Goal: Task Accomplishment & Management: Manage account settings

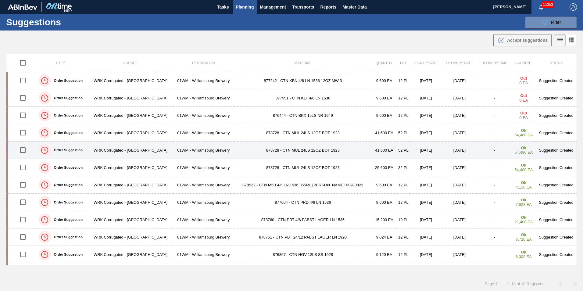
click at [209, 152] on td "01WM - Williamsburg Brewery" at bounding box center [203, 149] width 61 height 17
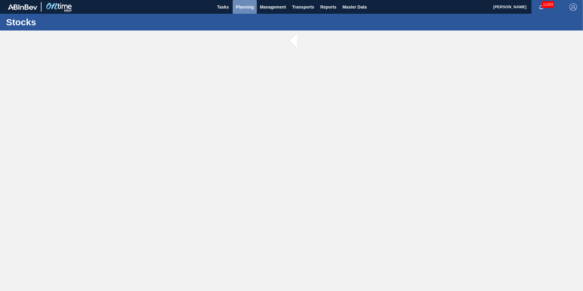
click at [251, 10] on span "Planning" at bounding box center [245, 6] width 18 height 7
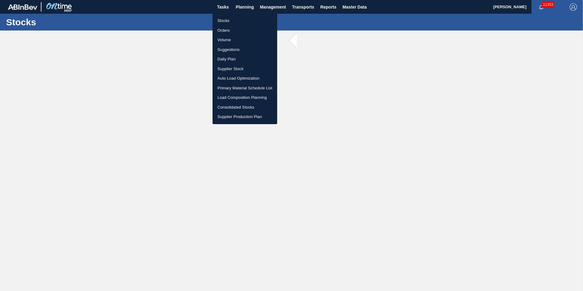
click at [240, 49] on li "Suggestions" at bounding box center [245, 50] width 65 height 10
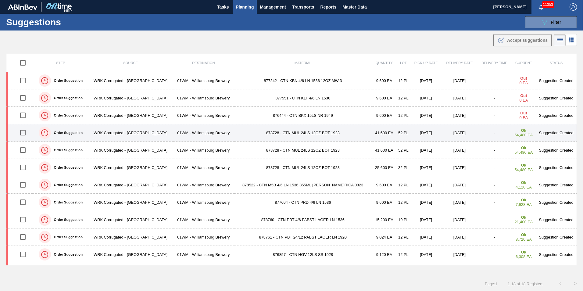
click at [306, 135] on td "878728 - CTN MUL 24LS 12OZ BOT 1923" at bounding box center [303, 132] width 138 height 17
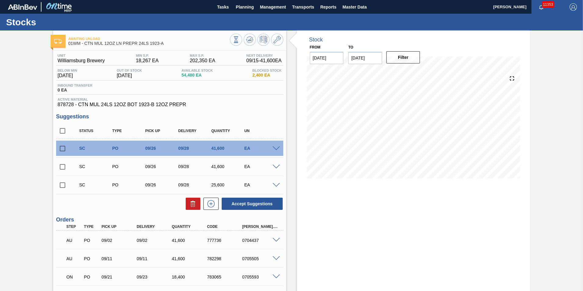
click at [372, 58] on input "[DATE]" at bounding box center [365, 58] width 34 height 12
click at [357, 120] on div "19" at bounding box center [355, 122] width 8 height 8
type input "[DATE]"
click at [412, 51] on button "Filter" at bounding box center [403, 57] width 34 height 12
click at [277, 41] on icon at bounding box center [277, 39] width 7 height 7
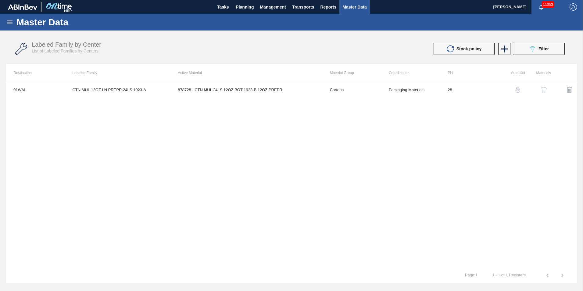
click at [519, 91] on img "button" at bounding box center [518, 90] width 6 height 6
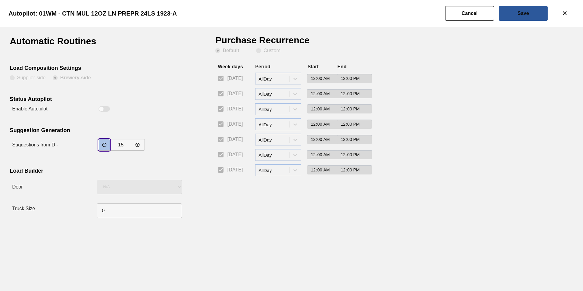
click at [106, 145] on icon "incrementar valor" at bounding box center [104, 144] width 5 height 5
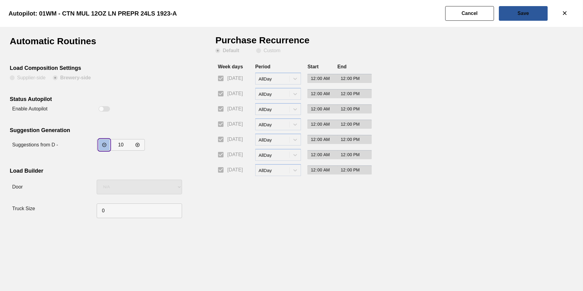
click at [106, 145] on icon "incrementar valor" at bounding box center [104, 144] width 5 height 5
click at [109, 144] on button "incrementar valor" at bounding box center [104, 144] width 11 height 11
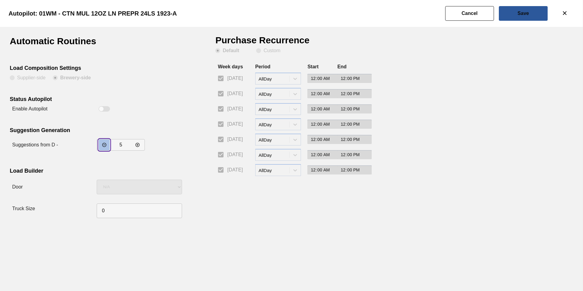
click at [109, 144] on button "incrementar valor" at bounding box center [104, 144] width 11 height 11
click at [109, 145] on button "incrementar valor" at bounding box center [104, 144] width 11 height 11
click at [139, 145] on icon "decrementar valor" at bounding box center [137, 145] width 4 height 4
type input "4"
click at [528, 16] on button "Save" at bounding box center [523, 13] width 49 height 15
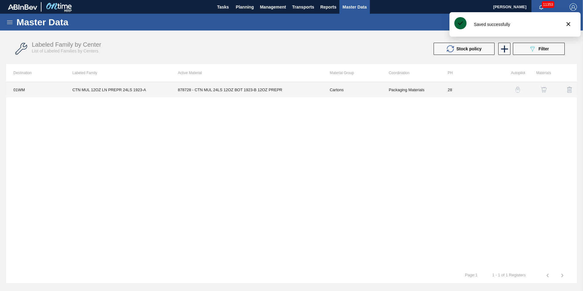
click at [349, 90] on td "Cartons" at bounding box center [351, 89] width 59 height 15
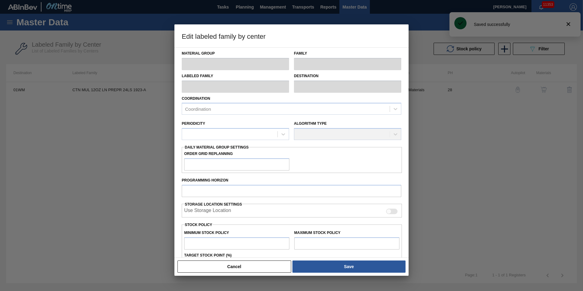
type input "Cartons"
type input "Corrugate Cartons"
type input "CTN MUL 12OZ LN PREPR 24LS 1923-A"
type input "01WM - Williamsburg Brewery"
type input "28"
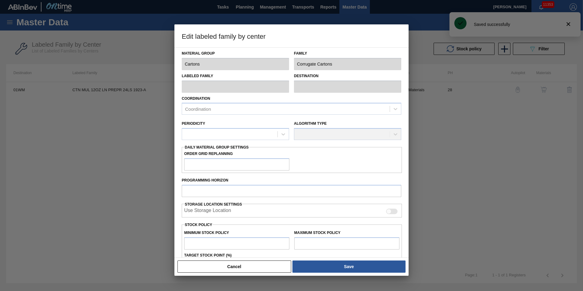
type input "18,267"
type input "202,350"
type input "1"
type input "20,108"
checkbox input "true"
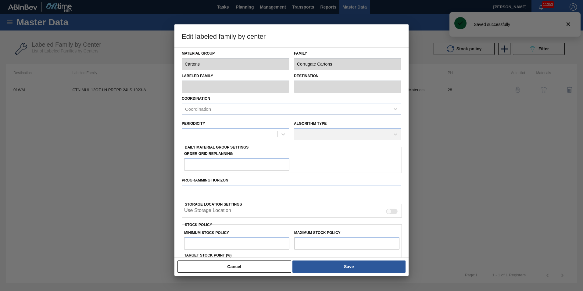
checkbox input "true"
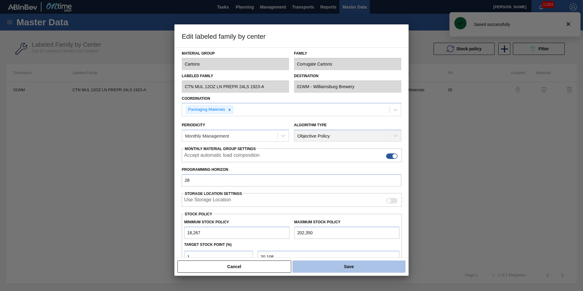
drag, startPoint x: 385, startPoint y: 265, endPoint x: 378, endPoint y: 269, distance: 8.0
click at [385, 265] on button "Save" at bounding box center [348, 266] width 113 height 12
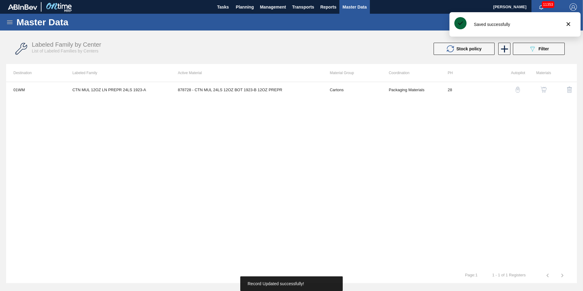
click at [365, 269] on tr "1 - 1 of 1 Registers Page : 1" at bounding box center [291, 275] width 571 height 15
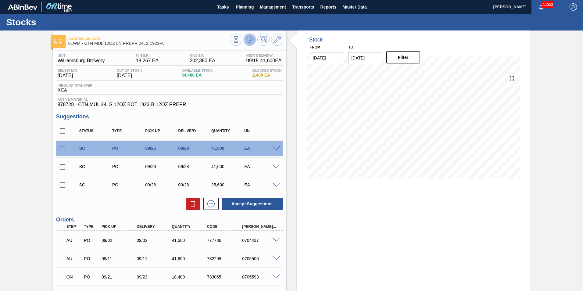
click at [247, 38] on icon at bounding box center [249, 39] width 7 height 7
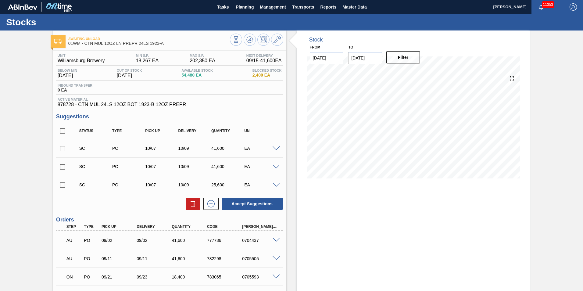
click at [62, 130] on input "checkbox" at bounding box center [62, 130] width 13 height 13
checkbox input "true"
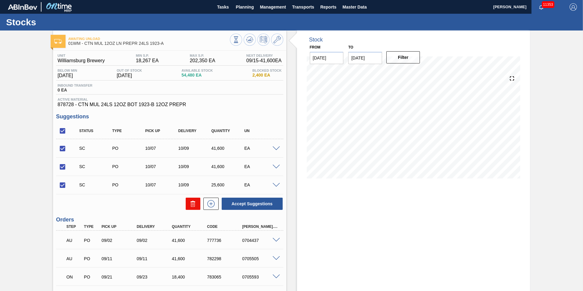
click at [194, 202] on icon at bounding box center [193, 204] width 4 height 5
checkbox input "false"
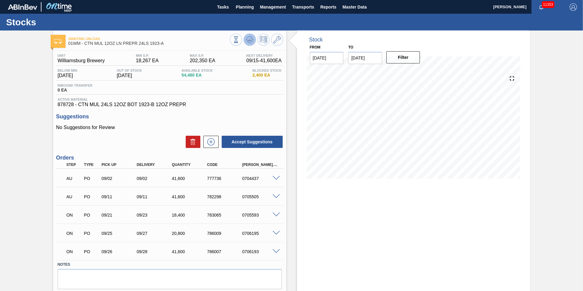
click at [249, 38] on icon at bounding box center [249, 39] width 7 height 7
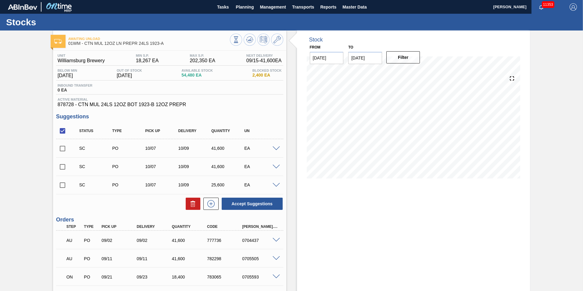
click at [61, 148] on input "checkbox" at bounding box center [62, 148] width 13 height 13
checkbox input "true"
click at [62, 131] on input "checkbox" at bounding box center [62, 130] width 13 height 13
checkbox input "false"
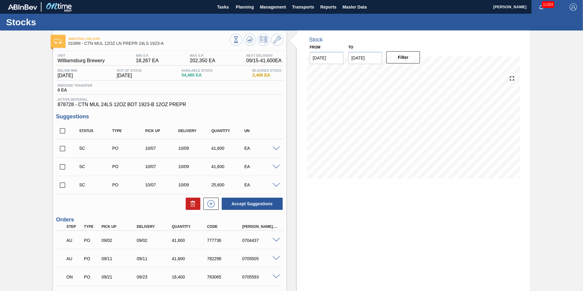
click at [62, 131] on input "checkbox" at bounding box center [62, 130] width 13 height 13
checkbox input "true"
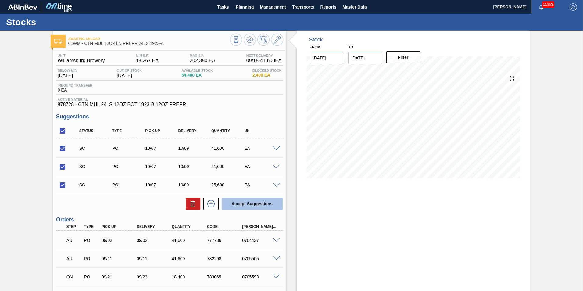
click at [243, 203] on button "Accept Suggestions" at bounding box center [252, 204] width 61 height 12
click at [246, 13] on button "Planning" at bounding box center [245, 7] width 24 height 14
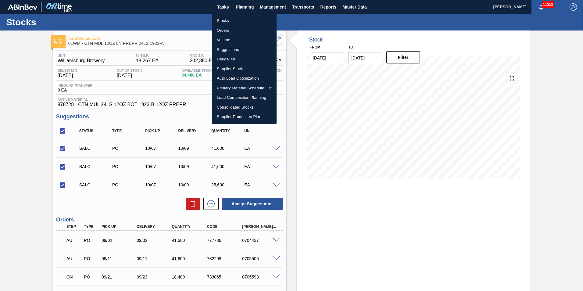
click at [242, 48] on li "Suggestions" at bounding box center [244, 50] width 65 height 10
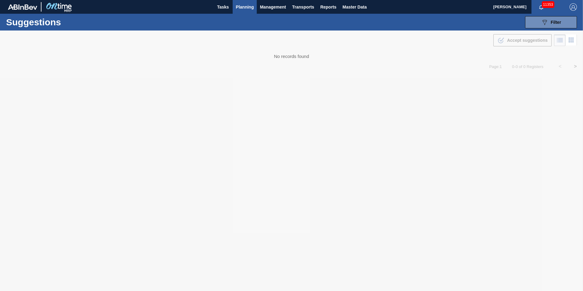
click at [249, 9] on span "Planning" at bounding box center [245, 6] width 18 height 7
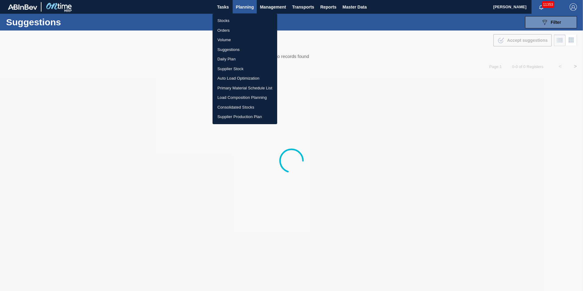
click at [240, 95] on li "Load Composition Planning" at bounding box center [245, 98] width 65 height 10
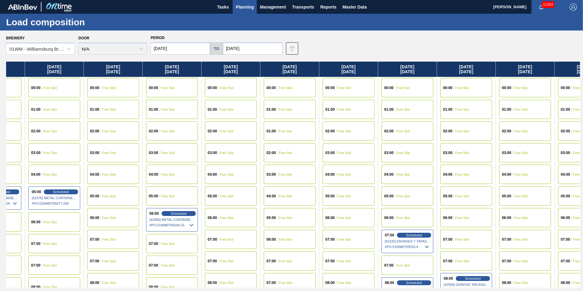
drag, startPoint x: 558, startPoint y: 67, endPoint x: 156, endPoint y: 86, distance: 402.1
click at [156, 86] on div "[DATE] 00:00 Free Slot 01:00 Free Slot 02:00 Free Slot 03:00 Free Slot 04:00 Fr…" at bounding box center [293, 175] width 574 height 226
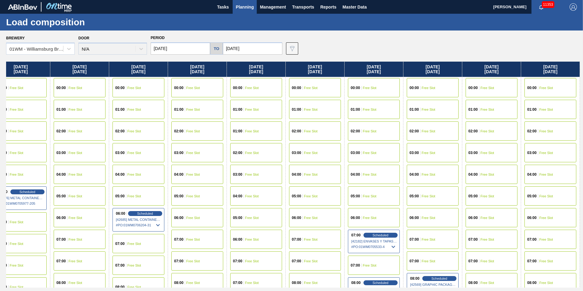
drag, startPoint x: 546, startPoint y: 70, endPoint x: 152, endPoint y: 82, distance: 395.1
click at [152, 82] on div "[DATE] 00:00 Free Slot 01:00 Free Slot 02:00 Free Slot 03:00 Free Slot 04:00 Fr…" at bounding box center [293, 175] width 574 height 226
click at [170, 48] on input "[DATE]" at bounding box center [180, 48] width 59 height 12
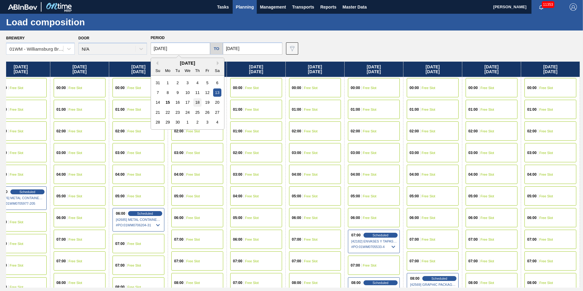
click at [197, 104] on div "18" at bounding box center [197, 102] width 8 height 8
type input "[DATE]"
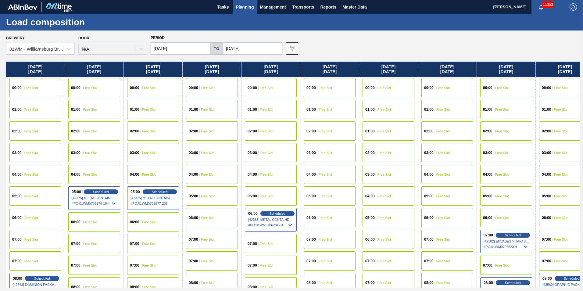
click at [246, 50] on input "[DATE]" at bounding box center [252, 48] width 59 height 12
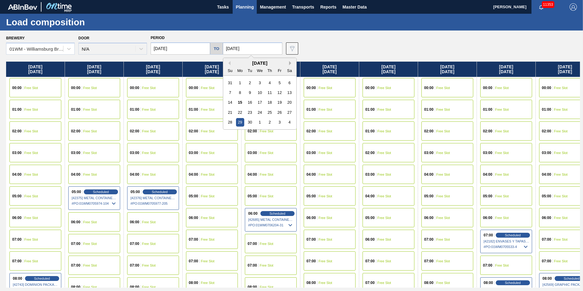
click at [289, 63] on button "Next Month" at bounding box center [291, 63] width 4 height 4
click at [268, 91] on div "9" at bounding box center [270, 92] width 8 height 8
type input "[DATE]"
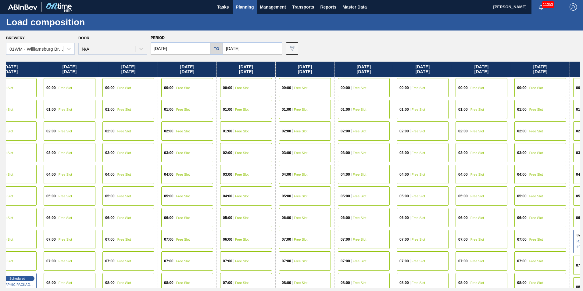
drag, startPoint x: 557, startPoint y: 68, endPoint x: -14, endPoint y: 102, distance: 572.8
click at [0, 0] on html "Tasks Planning Management Transports Reports Master Data [PERSON_NAME] 11353 Ma…" at bounding box center [291, 0] width 583 height 0
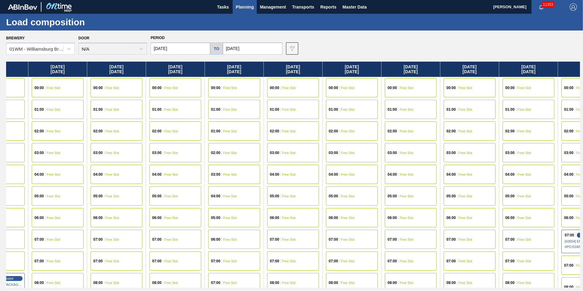
scroll to position [0, 721]
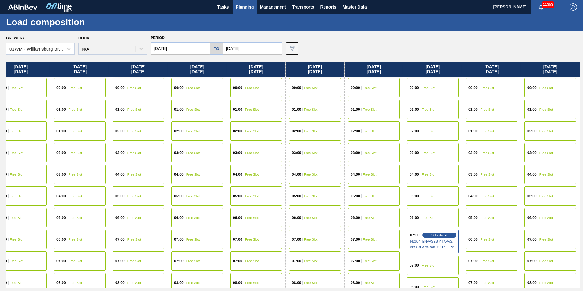
drag, startPoint x: 512, startPoint y: 68, endPoint x: 331, endPoint y: 72, distance: 180.9
click at [331, 72] on div "[DATE] 00:00 Free Slot 01:00 Free Slot 02:00 Free Slot 03:00 Free Slot 04:00 Fr…" at bounding box center [293, 175] width 574 height 226
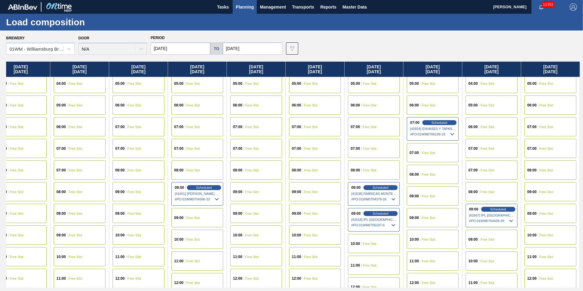
scroll to position [122, 721]
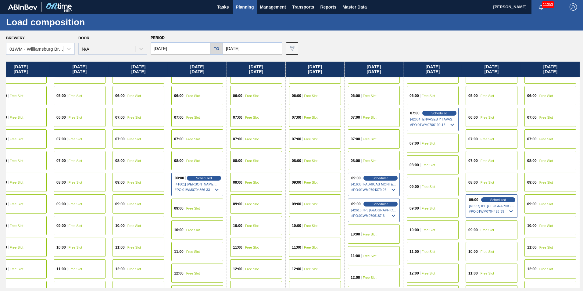
click at [548, 179] on div "09:00 Free Slot" at bounding box center [550, 182] width 52 height 19
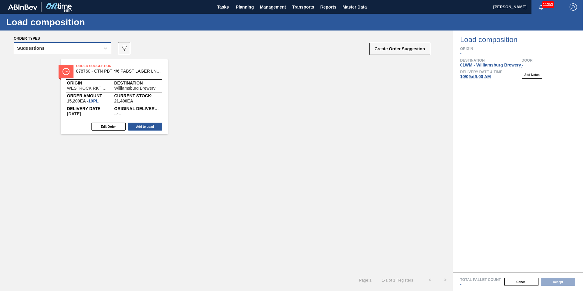
click at [46, 47] on div "Suggestions" at bounding box center [57, 48] width 86 height 9
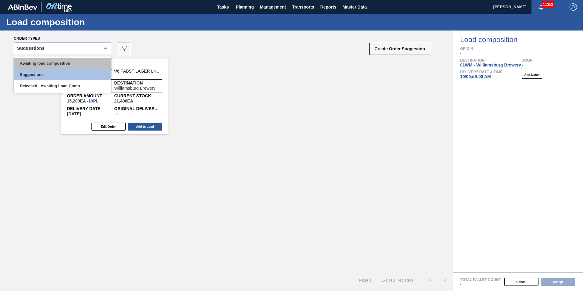
click at [46, 63] on div "Awaiting load composition" at bounding box center [63, 63] width 98 height 11
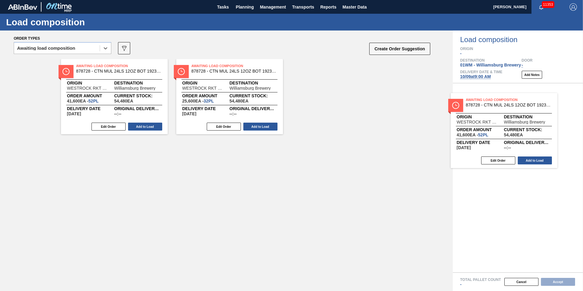
drag, startPoint x: 131, startPoint y: 92, endPoint x: 525, endPoint y: 126, distance: 395.4
click at [525, 126] on div "Order types option Awaiting load composition, selected. Select is focused ,type…" at bounding box center [291, 160] width 583 height 260
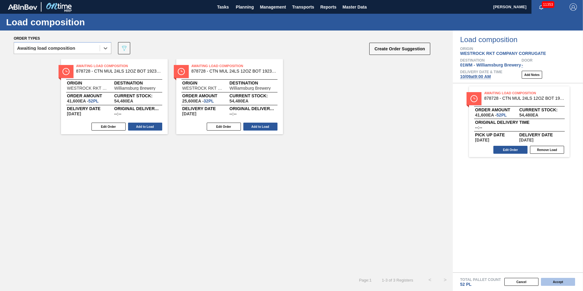
click at [561, 281] on button "Accept" at bounding box center [558, 282] width 34 height 8
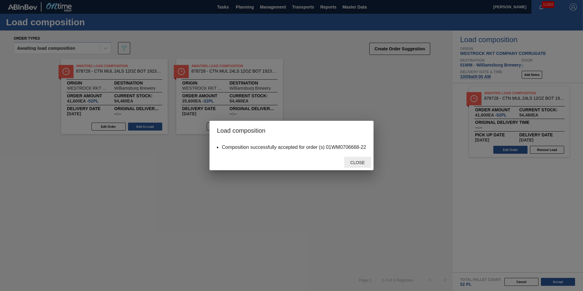
click at [353, 163] on span "Close" at bounding box center [357, 162] width 24 height 5
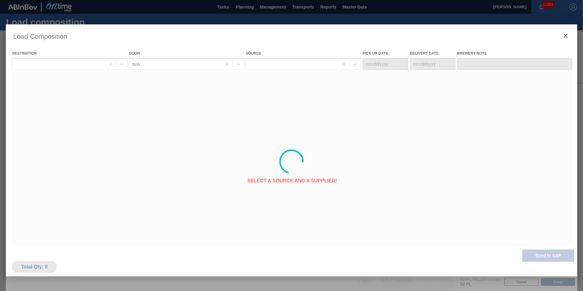
type Date "[DATE]"
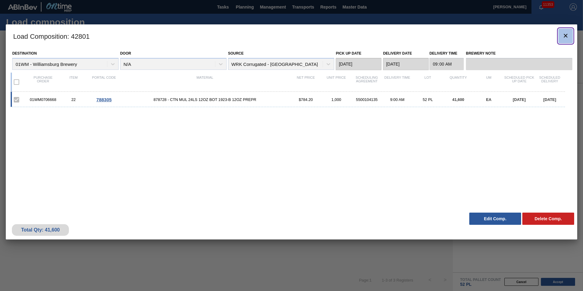
click at [568, 34] on icon "botão de ícone" at bounding box center [565, 35] width 7 height 7
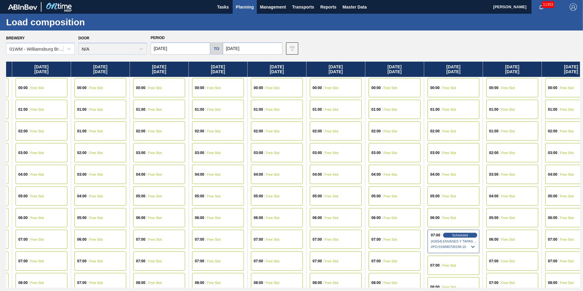
drag, startPoint x: 545, startPoint y: 66, endPoint x: -159, endPoint y: 67, distance: 703.8
click at [0, 0] on html "Tasks Planning Management Transports Reports Master Data [PERSON_NAME] 11353 Ma…" at bounding box center [291, 0] width 583 height 0
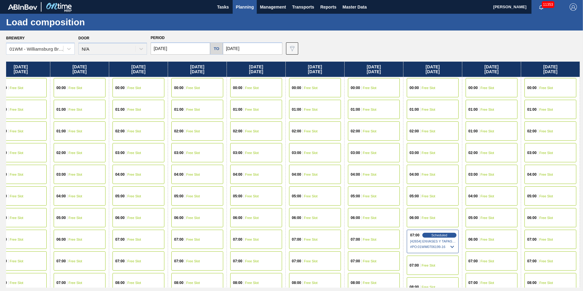
drag, startPoint x: 540, startPoint y: 70, endPoint x: 400, endPoint y: 68, distance: 140.0
click at [401, 68] on div "[DATE] 00:00 Free Slot 01:00 Free Slot 02:00 Free Slot 03:00 Free Slot 04:00 Fr…" at bounding box center [293, 175] width 574 height 226
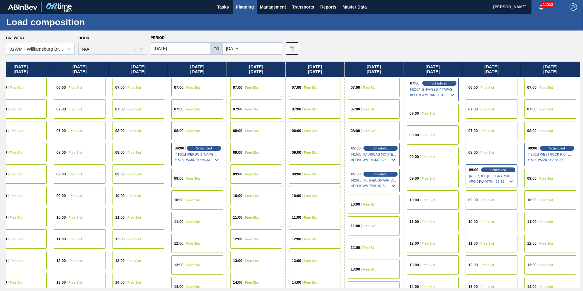
scroll to position [152, 721]
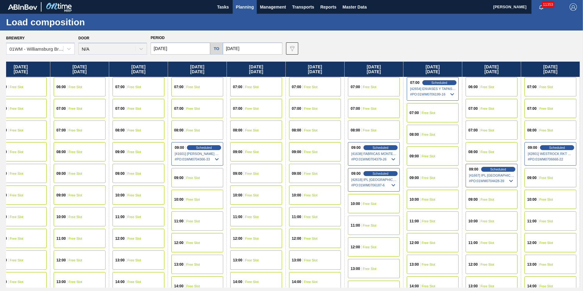
click at [553, 199] on span "Free Slot" at bounding box center [546, 200] width 14 height 4
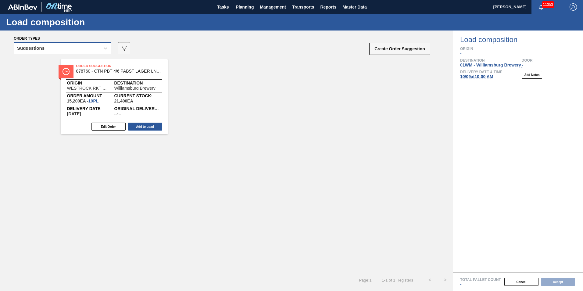
click at [59, 51] on div "Suggestions" at bounding box center [57, 48] width 86 height 9
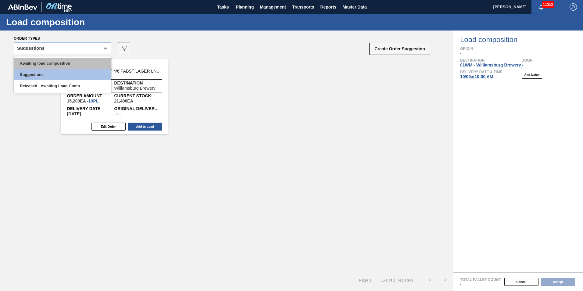
click at [62, 59] on div "Awaiting load composition" at bounding box center [63, 63] width 98 height 11
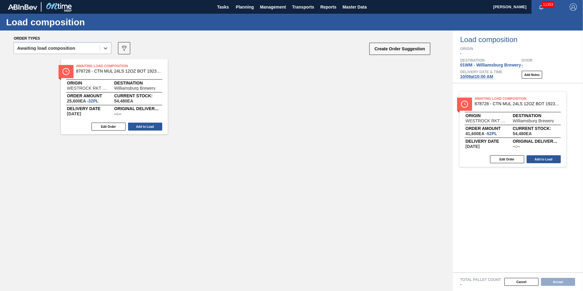
drag, startPoint x: 137, startPoint y: 96, endPoint x: 543, endPoint y: 130, distance: 407.6
click at [543, 130] on div "Order types option Awaiting load composition, selected. Select is focused ,type…" at bounding box center [291, 160] width 583 height 260
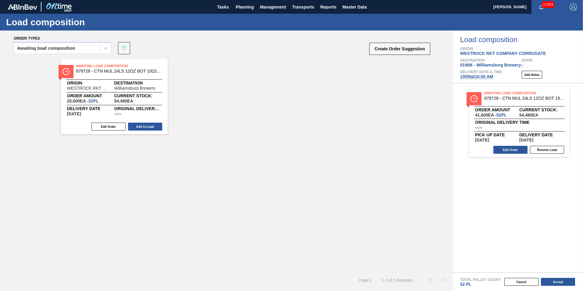
click at [562, 283] on button "Accept" at bounding box center [558, 282] width 34 height 8
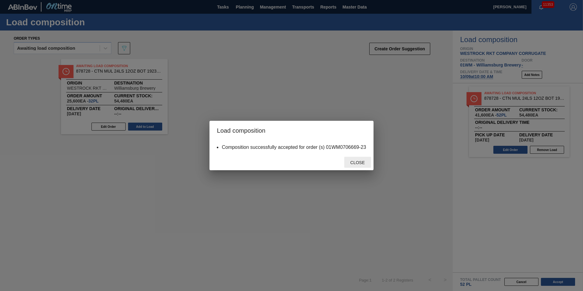
click at [358, 161] on span "Close" at bounding box center [357, 162] width 24 height 5
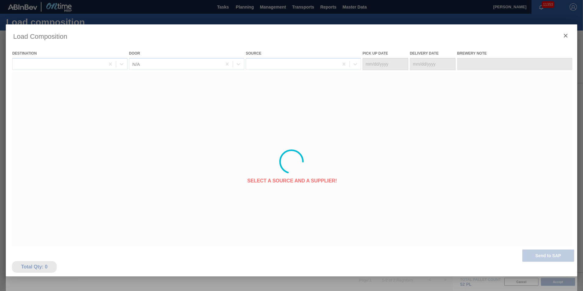
type Date "[DATE]"
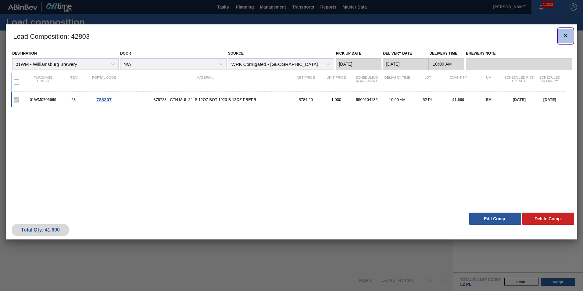
click at [565, 34] on icon "botão de ícone" at bounding box center [565, 35] width 7 height 7
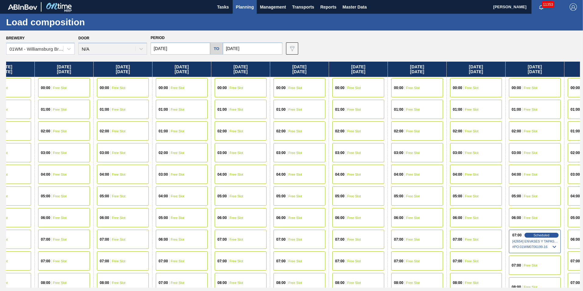
drag, startPoint x: 554, startPoint y: 72, endPoint x: -83, endPoint y: 81, distance: 637.0
click at [0, 0] on html "Tasks Planning Management Transports Reports Master Data [PERSON_NAME] 11353 Ma…" at bounding box center [291, 0] width 583 height 0
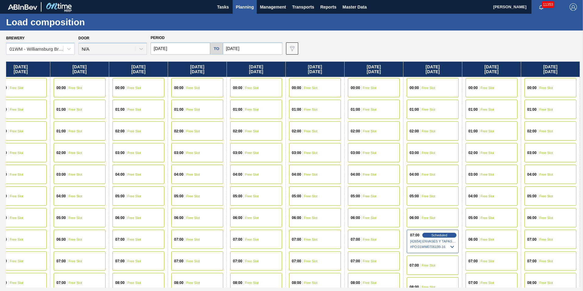
drag, startPoint x: 399, startPoint y: 70, endPoint x: 81, endPoint y: 75, distance: 318.1
click at [81, 75] on div "[DATE] 00:00 Free Slot 01:00 Free Slot 02:00 Free Slot 03:00 Free Slot 04:00 Fr…" at bounding box center [293, 175] width 574 height 226
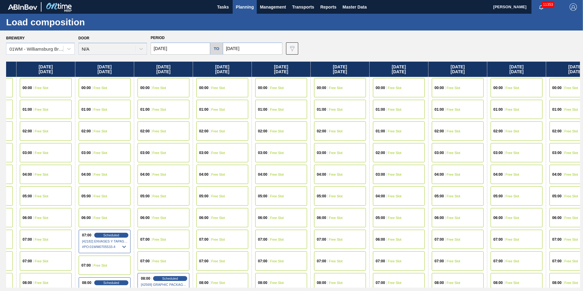
scroll to position [0, 268]
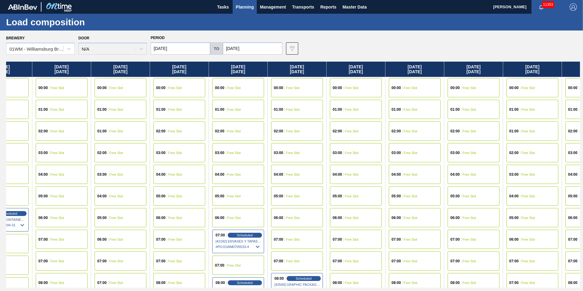
drag, startPoint x: 127, startPoint y: 72, endPoint x: 583, endPoint y: 113, distance: 457.4
click at [583, 0] on html "Tasks Planning Management Transports Reports Master Data [PERSON_NAME] 11353 Ma…" at bounding box center [291, 0] width 583 height 0
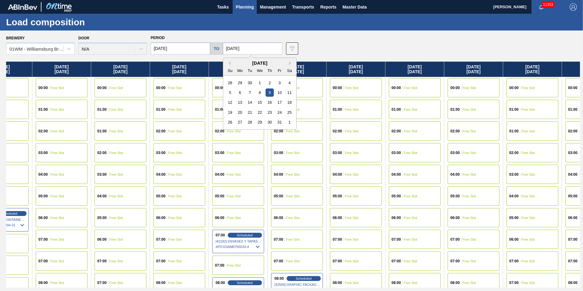
click at [252, 50] on input "[DATE]" at bounding box center [252, 48] width 59 height 12
click at [226, 62] on button "Previous Month" at bounding box center [228, 63] width 4 height 4
click at [289, 63] on button "Next Month" at bounding box center [291, 63] width 4 height 4
click at [228, 102] on div "12" at bounding box center [230, 102] width 8 height 8
type input "[DATE]"
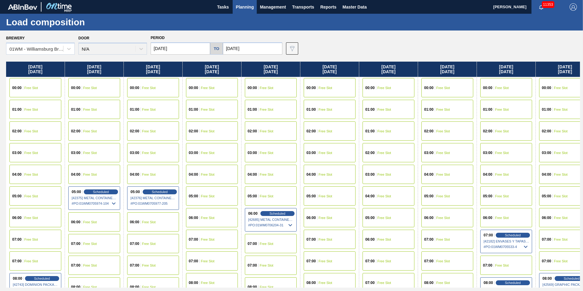
click at [248, 9] on span "Planning" at bounding box center [245, 6] width 18 height 7
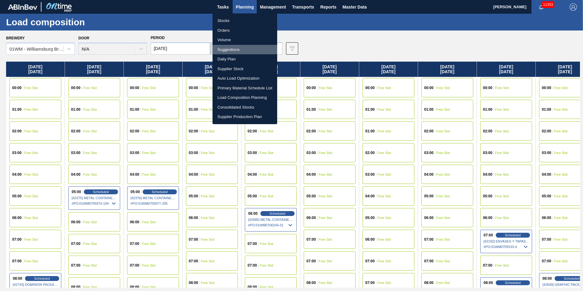
click at [234, 47] on li "Suggestions" at bounding box center [245, 50] width 65 height 10
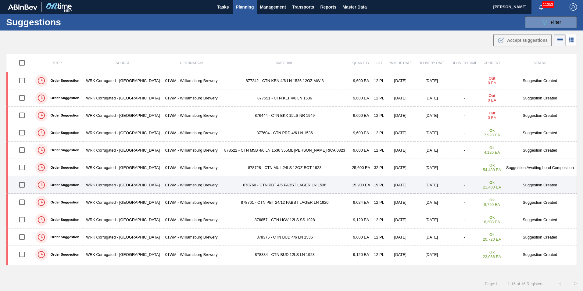
click at [296, 184] on td "878760 - CTN PBT 4/6 PABST LAGER LN 1536" at bounding box center [284, 184] width 129 height 17
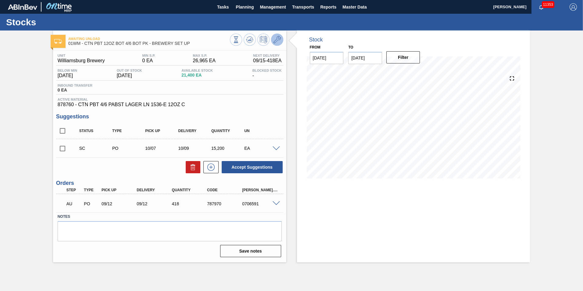
click at [271, 39] on button at bounding box center [277, 40] width 12 height 12
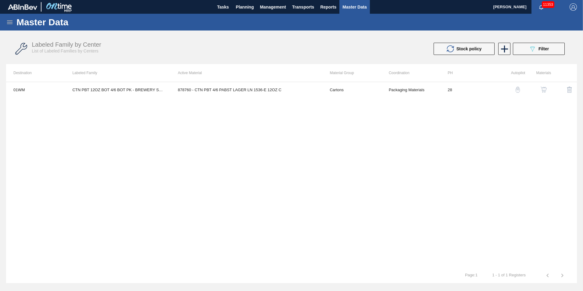
click at [520, 91] on img "button" at bounding box center [518, 90] width 6 height 6
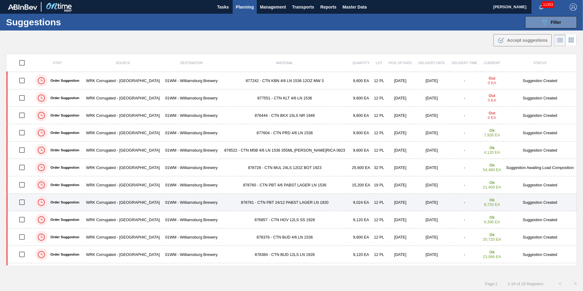
click at [294, 202] on td "878761 - CTN PBT 24/12 PABST LAGER LN 1920" at bounding box center [284, 202] width 129 height 17
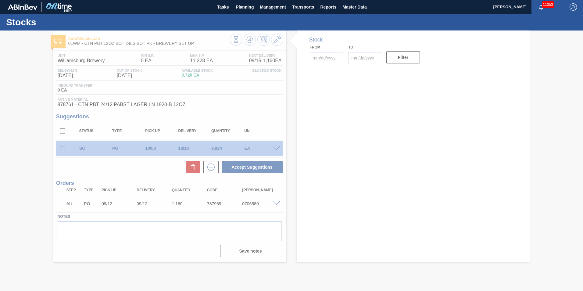
type input "[DATE]"
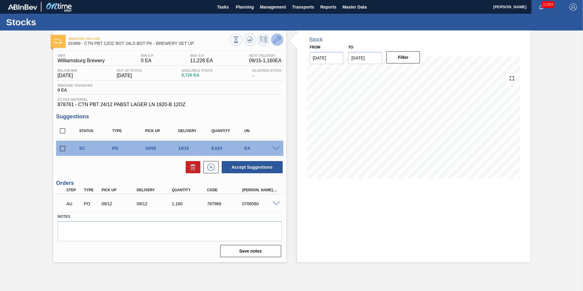
click at [272, 38] on button at bounding box center [277, 40] width 12 height 12
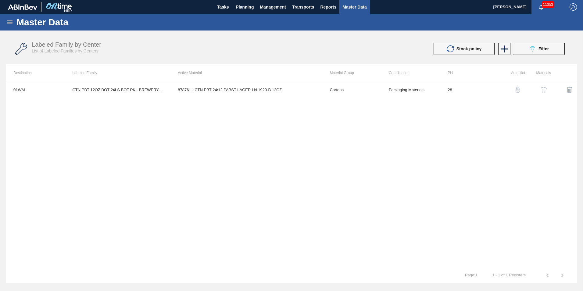
click at [516, 92] on img "button" at bounding box center [518, 90] width 6 height 6
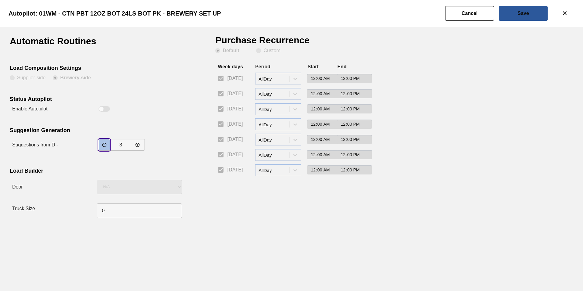
click at [103, 143] on icon "incrementar valor" at bounding box center [104, 144] width 5 height 5
click at [138, 143] on icon "decrementar valor" at bounding box center [137, 144] width 5 height 5
type input "4"
click at [513, 12] on button "Save" at bounding box center [523, 13] width 49 height 15
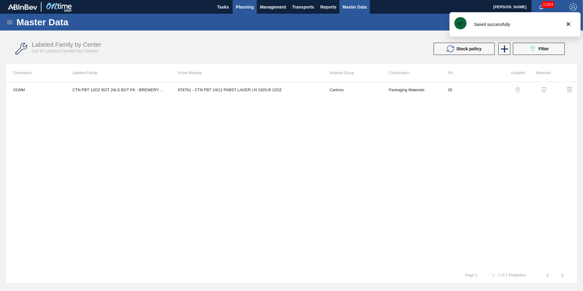
click at [242, 4] on span "Planning" at bounding box center [245, 6] width 18 height 7
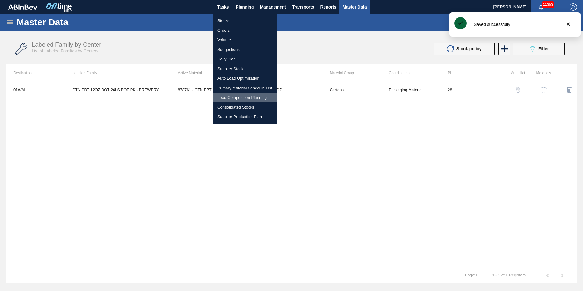
click at [233, 96] on li "Load Composition Planning" at bounding box center [245, 98] width 65 height 10
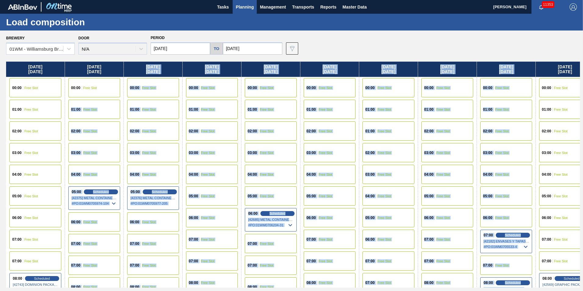
drag, startPoint x: 541, startPoint y: 61, endPoint x: 123, endPoint y: 89, distance: 418.6
click at [123, 89] on div "Brewery 01WM - [GEOGRAPHIC_DATA] Brewery Door N/A Period [DATE] to [DATE] Data …" at bounding box center [291, 160] width 583 height 260
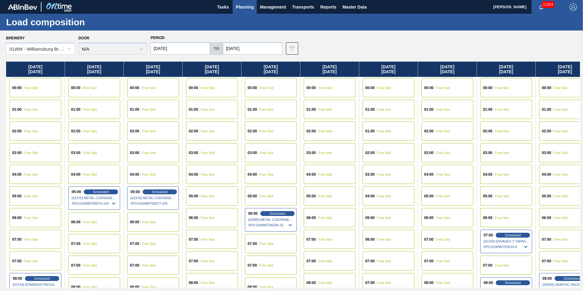
click at [406, 47] on div "Brewery 01WM - Williamsburg Brewery Door N/A Period [DATE] to [DATE] Data view …" at bounding box center [293, 44] width 574 height 21
click at [249, 8] on span "Planning" at bounding box center [245, 6] width 18 height 7
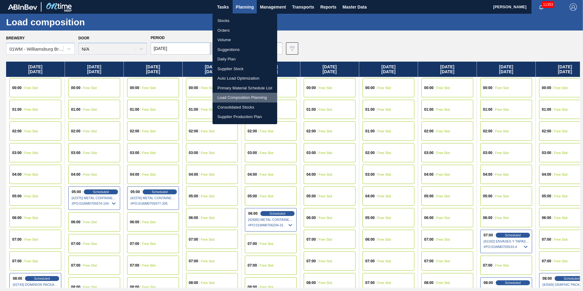
click at [235, 99] on li "Load Composition Planning" at bounding box center [245, 98] width 65 height 10
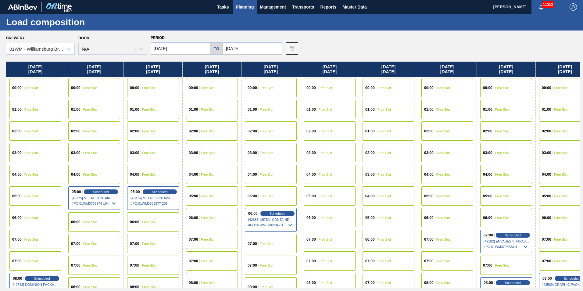
click at [241, 11] on button "Planning" at bounding box center [245, 7] width 24 height 14
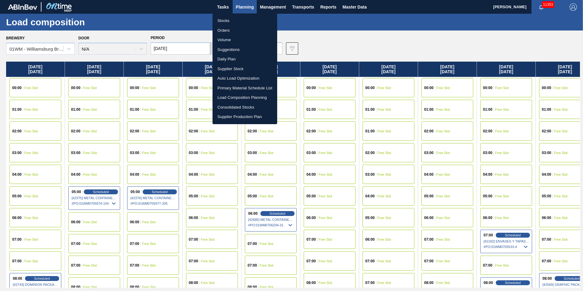
click at [250, 48] on li "Suggestions" at bounding box center [245, 50] width 65 height 10
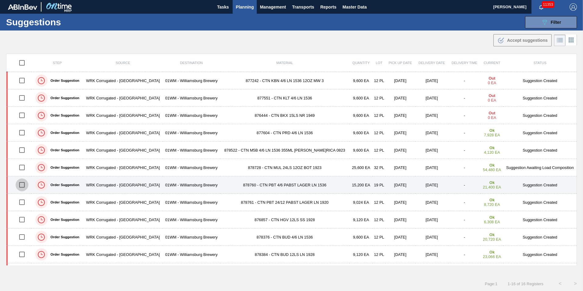
click at [25, 187] on input "checkbox" at bounding box center [22, 184] width 13 height 13
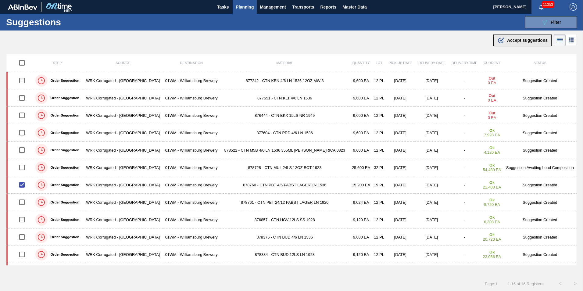
click at [510, 42] on span "Accept suggestions" at bounding box center [527, 40] width 41 height 5
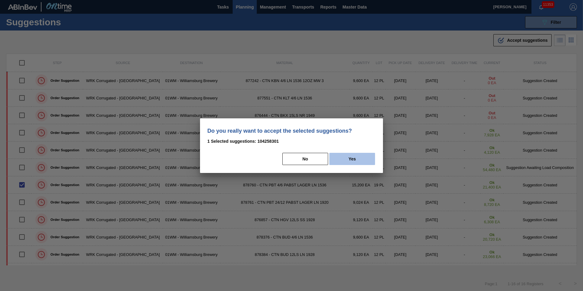
click at [340, 162] on button "Yes" at bounding box center [352, 159] width 46 height 12
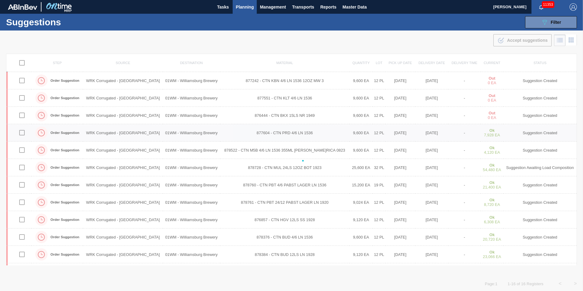
checkbox input "false"
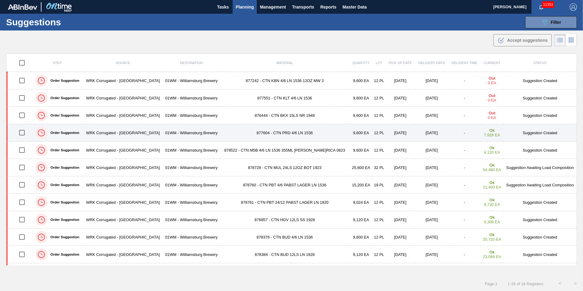
click at [22, 130] on input "checkbox" at bounding box center [22, 132] width 13 height 13
checkbox input "true"
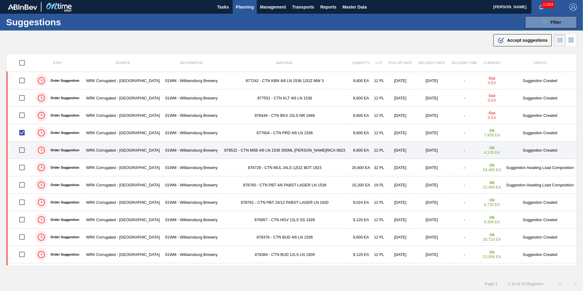
click at [25, 155] on input "checkbox" at bounding box center [22, 150] width 13 height 13
checkbox input "true"
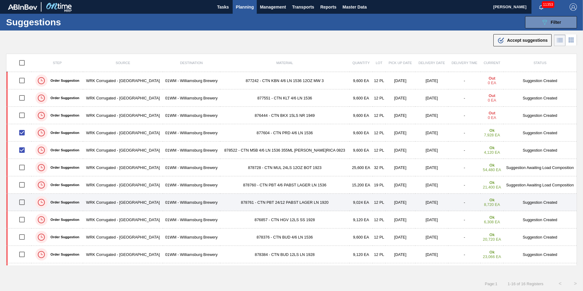
click at [20, 205] on input "checkbox" at bounding box center [22, 202] width 13 height 13
checkbox input "true"
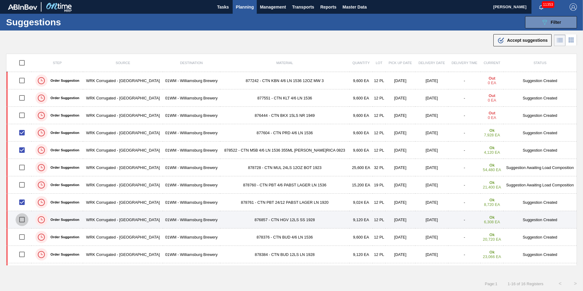
click at [23, 217] on input "checkbox" at bounding box center [22, 219] width 13 height 13
checkbox input "true"
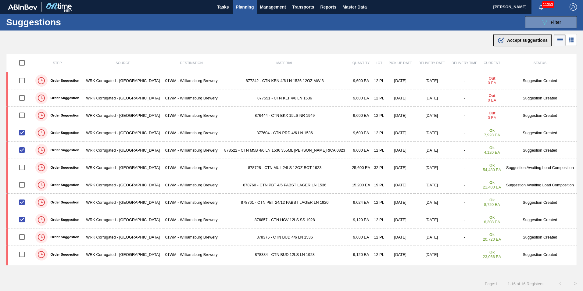
click at [528, 37] on div ".b{fill:var(--color-action-default)} Accept suggestions" at bounding box center [522, 40] width 50 height 7
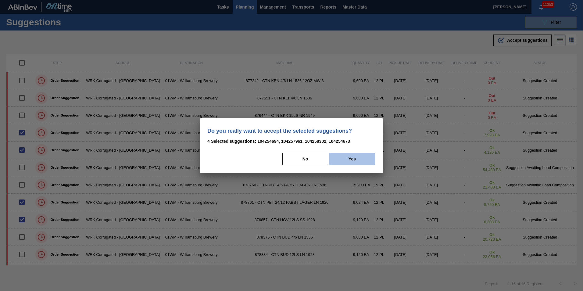
click at [364, 156] on button "Yes" at bounding box center [352, 159] width 46 height 12
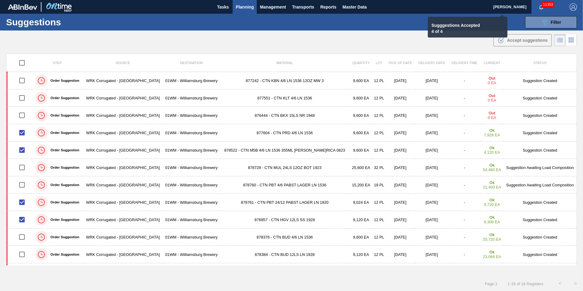
checkbox input "false"
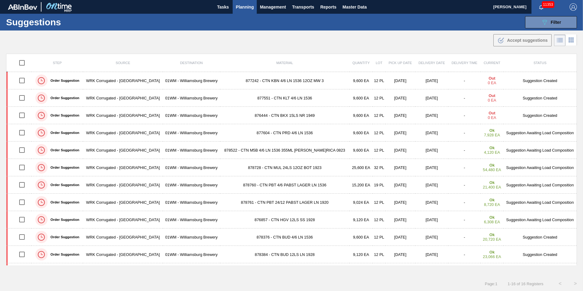
click at [246, 7] on span "Planning" at bounding box center [245, 6] width 18 height 7
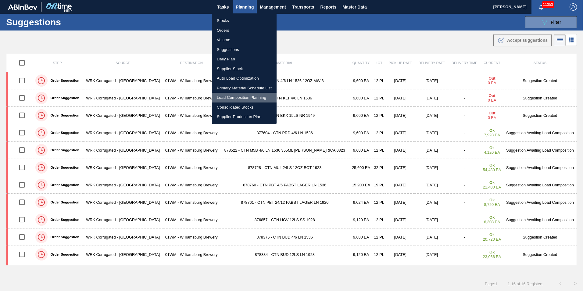
click at [239, 96] on li "Load Composition Planning" at bounding box center [244, 98] width 65 height 10
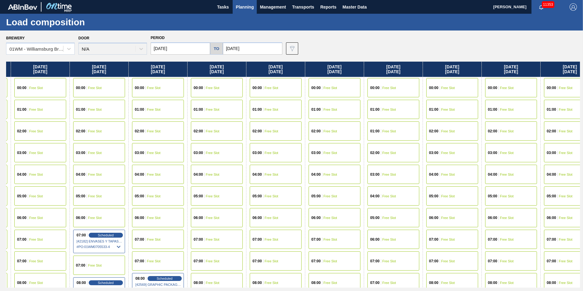
scroll to position [0, 425]
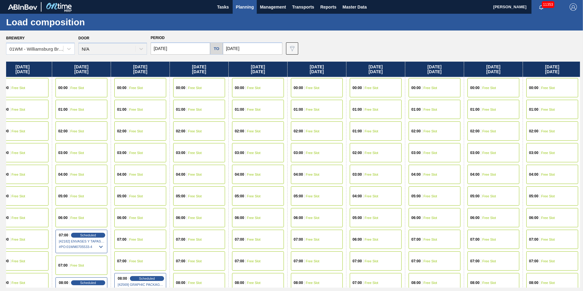
drag, startPoint x: 568, startPoint y: 67, endPoint x: 138, endPoint y: 95, distance: 431.5
click at [138, 95] on div "[DATE] 00:00 Free Slot 01:00 Free Slot 02:00 Free Slot 03:00 Free Slot 04:00 Fr…" at bounding box center [293, 175] width 574 height 226
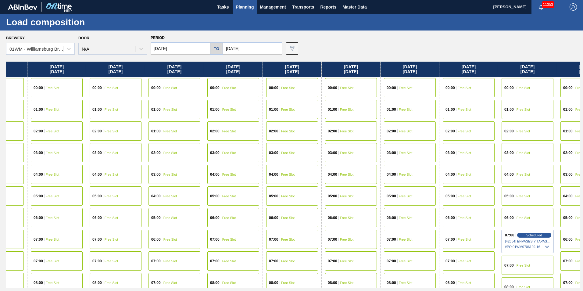
drag, startPoint x: 526, startPoint y: 63, endPoint x: 320, endPoint y: 84, distance: 207.1
click at [320, 84] on div "[DATE] 00:00 Free Slot 01:00 Free Slot 02:00 Free Slot 03:00 Free Slot 04:00 Fr…" at bounding box center [293, 175] width 574 height 226
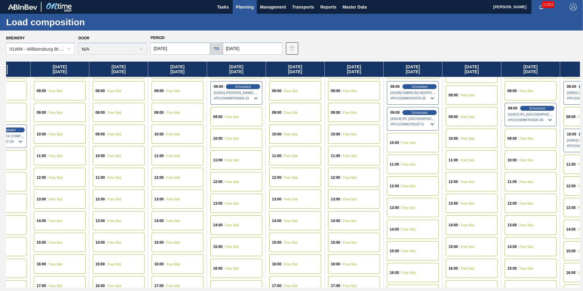
scroll to position [213, 721]
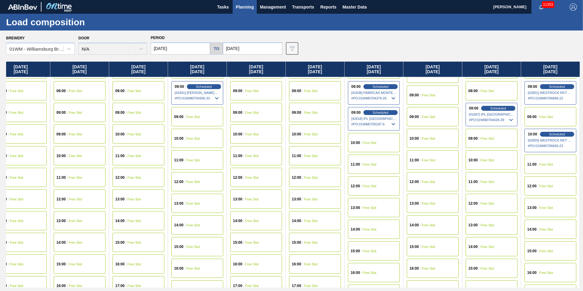
drag, startPoint x: 512, startPoint y: 65, endPoint x: 253, endPoint y: 88, distance: 259.9
click at [253, 88] on div "[DATE] 00:00 Free Slot 01:00 Free Slot 02:00 Free Slot 03:00 Free Slot 04:00 Fr…" at bounding box center [293, 175] width 574 height 226
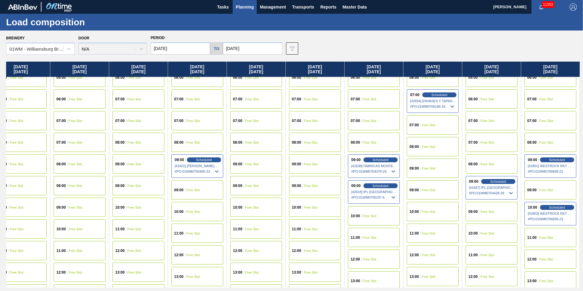
scroll to position [122, 721]
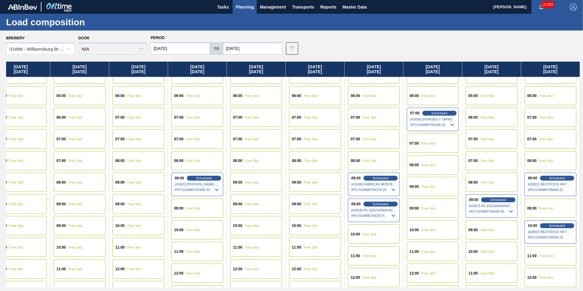
drag, startPoint x: 536, startPoint y: 70, endPoint x: 432, endPoint y: 78, distance: 104.6
click at [451, 78] on div "[DATE] 00:00 Free Slot 01:00 Free Slot 02:00 Free Slot 03:00 Free Slot 04:00 Fr…" at bounding box center [293, 175] width 574 height 226
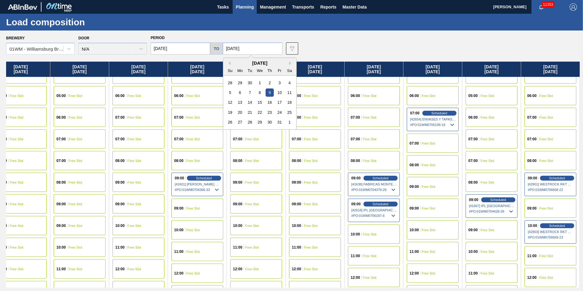
click at [249, 47] on input "[DATE]" at bounding box center [252, 48] width 59 height 12
click at [280, 94] on div "10" at bounding box center [279, 92] width 8 height 8
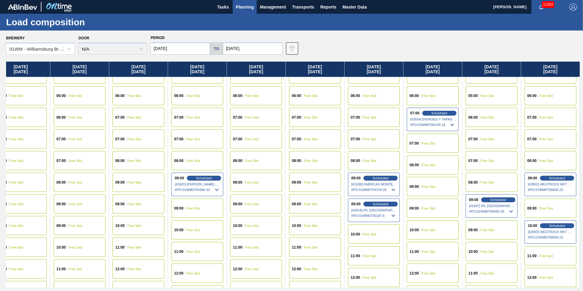
type input "[DATE]"
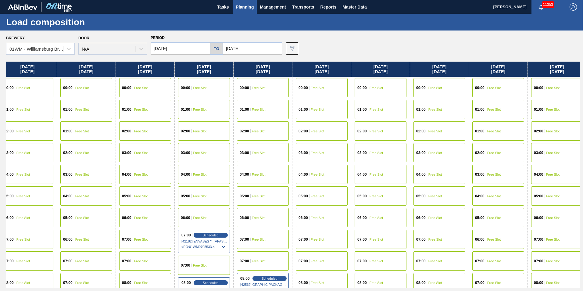
drag, startPoint x: 566, startPoint y: 71, endPoint x: 190, endPoint y: 80, distance: 375.8
click at [61, 96] on div "[DATE] 00:00 Free Slot 01:00 Free Slot 02:00 Free Slot 03:00 Free Slot 04:00 Fr…" at bounding box center [293, 175] width 574 height 226
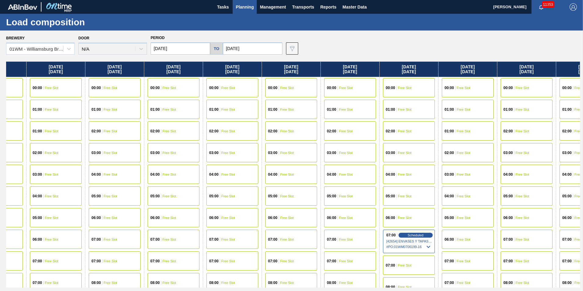
drag, startPoint x: 495, startPoint y: 68, endPoint x: 166, endPoint y: 76, distance: 329.1
click at [168, 76] on div "[DATE] 00:00 Free Slot 01:00 Free Slot 02:00 Free Slot 03:00 Free Slot 04:00 Fr…" at bounding box center [293, 175] width 574 height 226
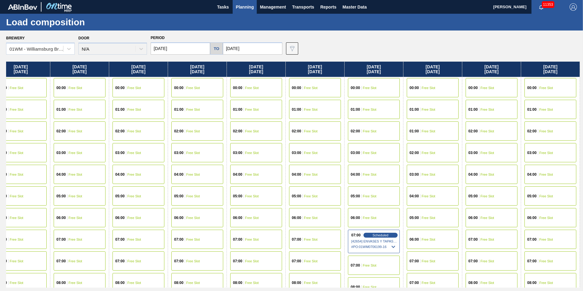
drag, startPoint x: 525, startPoint y: 77, endPoint x: 420, endPoint y: 79, distance: 104.9
click at [420, 79] on div "[DATE] 00:00 Free Slot 01:00 Free Slot 02:00 Free Slot 03:00 Free Slot 04:00 Fr…" at bounding box center [293, 175] width 574 height 226
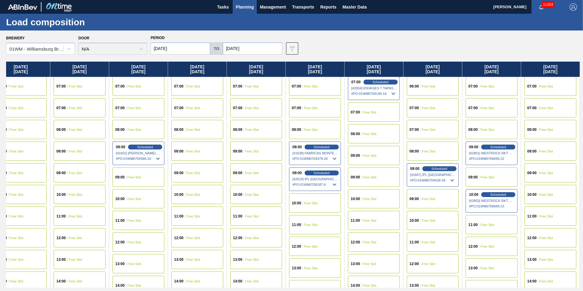
scroll to position [152, 780]
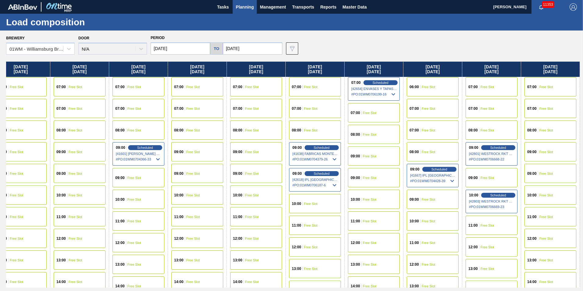
click at [547, 160] on div "09:00 Free Slot" at bounding box center [550, 151] width 52 height 19
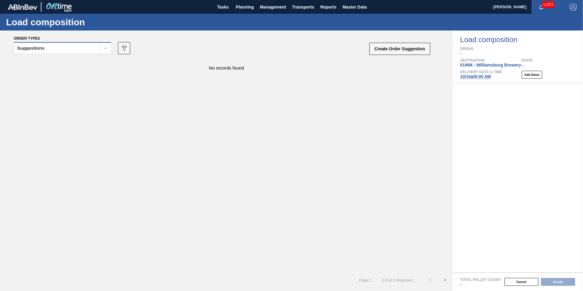
click at [82, 52] on div "Suggestions" at bounding box center [57, 48] width 86 height 9
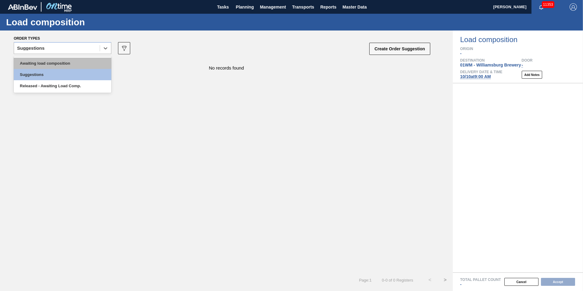
click at [77, 63] on div "Awaiting load composition" at bounding box center [63, 63] width 98 height 11
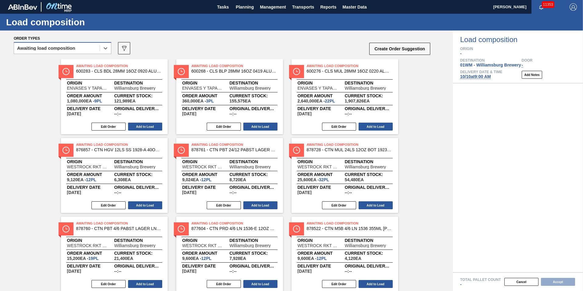
click at [78, 48] on div "Awaiting load composition" at bounding box center [57, 48] width 86 height 9
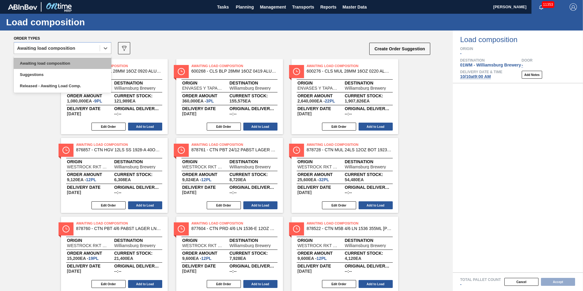
click at [75, 62] on div "Awaiting load composition" at bounding box center [63, 63] width 98 height 11
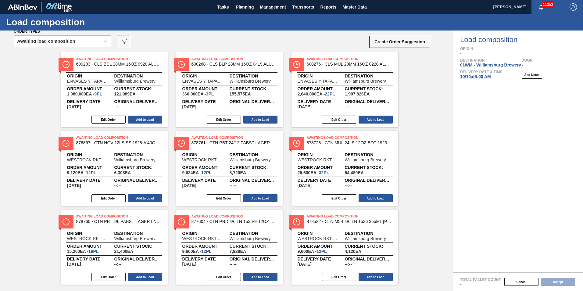
scroll to position [19, 0]
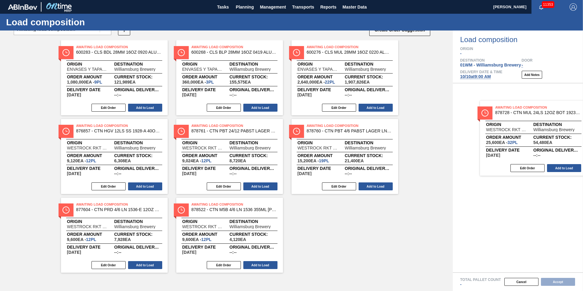
drag, startPoint x: 355, startPoint y: 169, endPoint x: 547, endPoint y: 145, distance: 193.0
click at [550, 148] on div "Order types option Awaiting load composition, selected. Select is focused ,type…" at bounding box center [291, 160] width 583 height 260
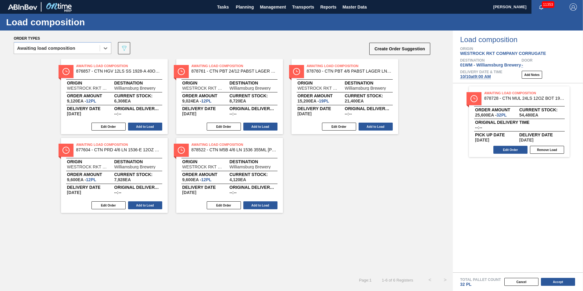
scroll to position [0, 0]
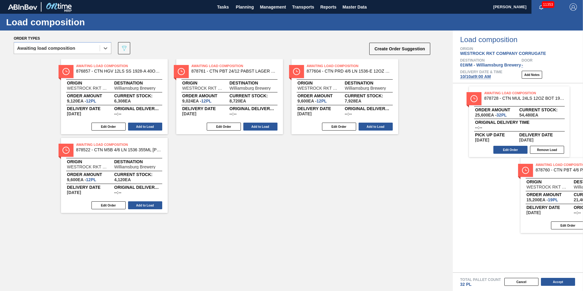
drag, startPoint x: 332, startPoint y: 89, endPoint x: 535, endPoint y: 191, distance: 227.3
click at [542, 195] on div "Order types option Awaiting load composition, selected. Select is focused ,type…" at bounding box center [291, 160] width 583 height 260
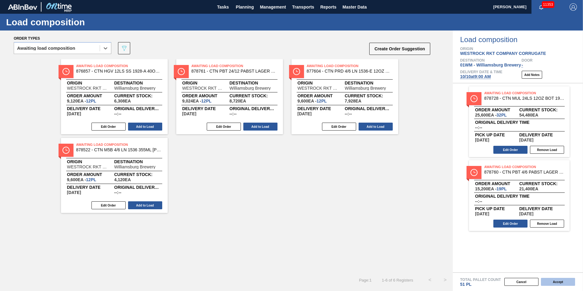
click at [558, 284] on button "Accept" at bounding box center [558, 282] width 34 height 8
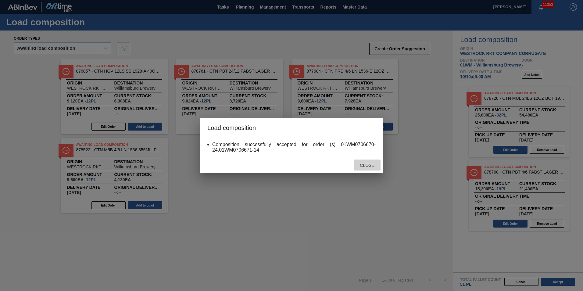
click at [360, 165] on span "Close" at bounding box center [367, 165] width 24 height 5
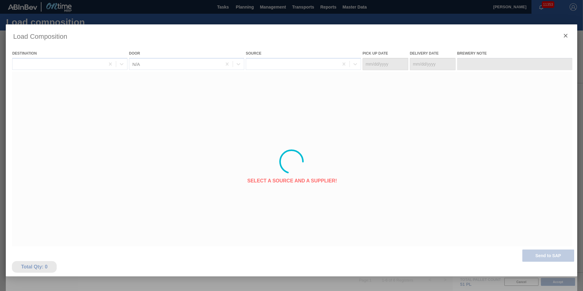
type Date "[DATE]"
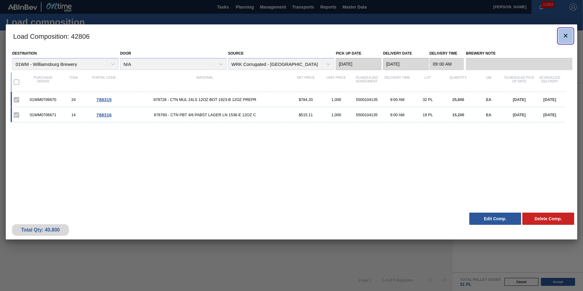
click at [561, 35] on button "botão de ícone" at bounding box center [565, 36] width 15 height 15
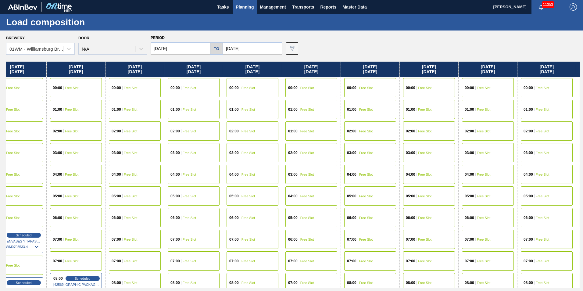
drag, startPoint x: 545, startPoint y: 68, endPoint x: 45, endPoint y: 60, distance: 500.1
click at [45, 60] on div "Brewery 01WM - [GEOGRAPHIC_DATA] Brewery Door N/A Period [DATE] to [DATE] Data …" at bounding box center [291, 160] width 583 height 260
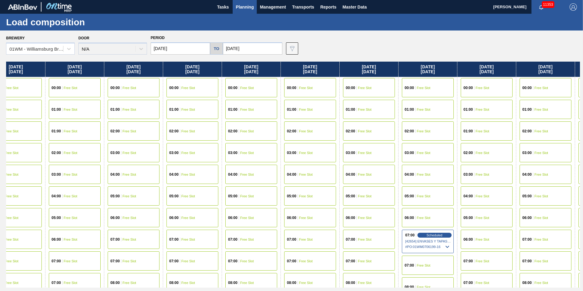
drag, startPoint x: 520, startPoint y: 65, endPoint x: 198, endPoint y: 38, distance: 322.5
click at [198, 38] on div "Brewery 01WM - [GEOGRAPHIC_DATA] Brewery Door N/A Period [DATE] to [DATE] Data …" at bounding box center [291, 160] width 583 height 260
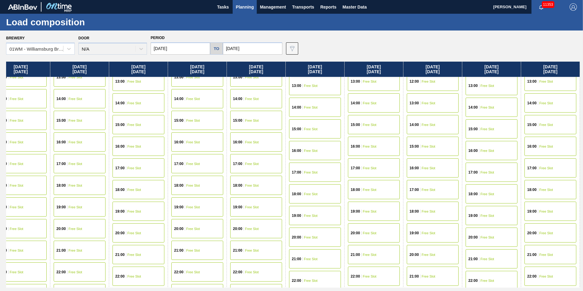
scroll to position [122, 780]
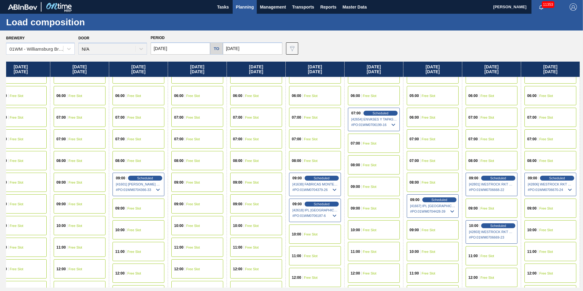
click at [545, 227] on div "10:00 Free Slot" at bounding box center [550, 229] width 52 height 19
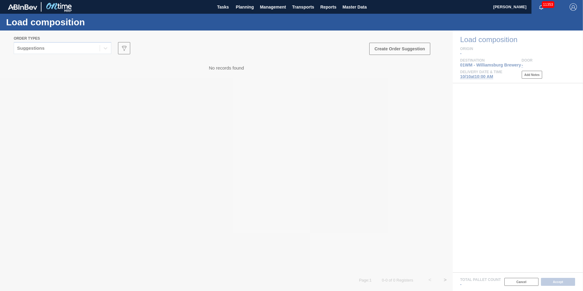
click at [81, 50] on div at bounding box center [291, 160] width 583 height 260
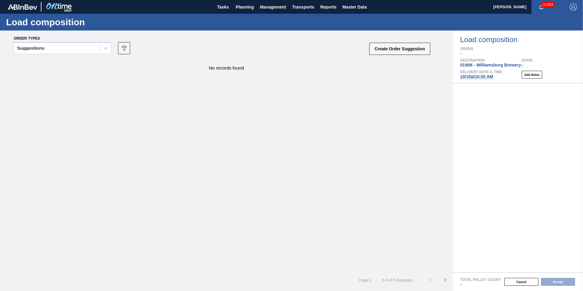
click at [81, 50] on div "Suggestions" at bounding box center [57, 48] width 86 height 9
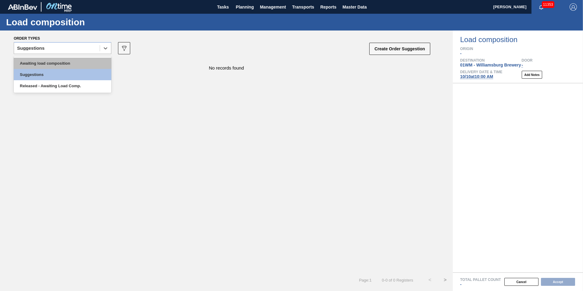
click at [69, 65] on div "Awaiting load composition" at bounding box center [63, 63] width 98 height 11
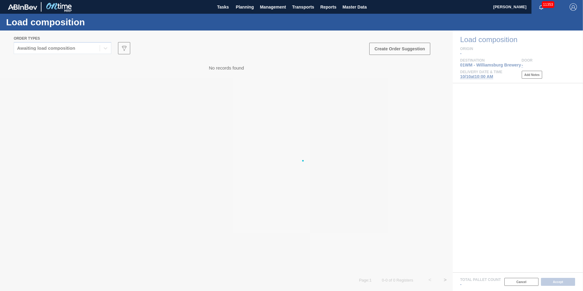
click at [194, 68] on div at bounding box center [291, 160] width 583 height 260
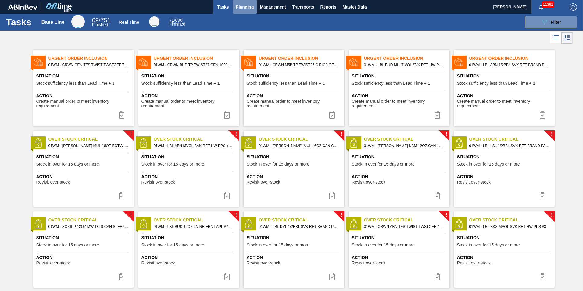
click at [239, 6] on span "Planning" at bounding box center [245, 6] width 18 height 7
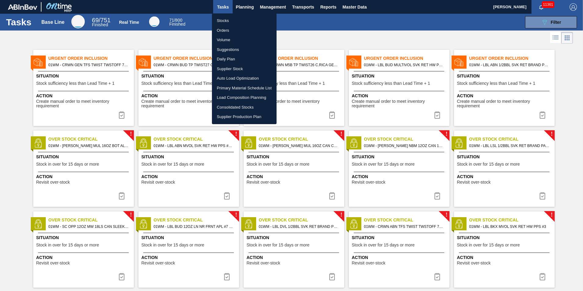
click at [237, 98] on li "Load Composition Planning" at bounding box center [244, 98] width 65 height 10
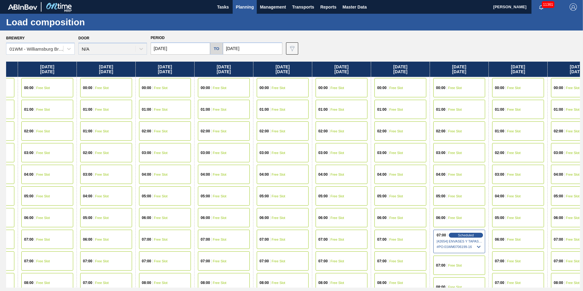
scroll to position [0, 780]
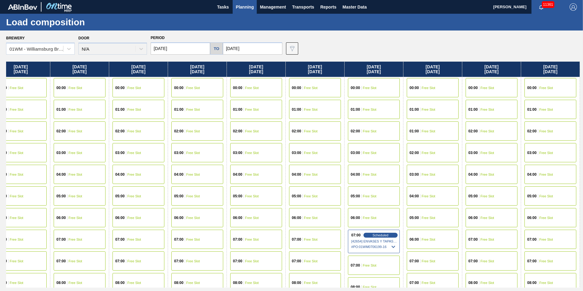
drag, startPoint x: 569, startPoint y: 74, endPoint x: -351, endPoint y: 101, distance: 920.3
click at [0, 0] on html "Tasks Planning Management Transports Reports Master Data Vincent Geritano 11361…" at bounding box center [291, 0] width 583 height 0
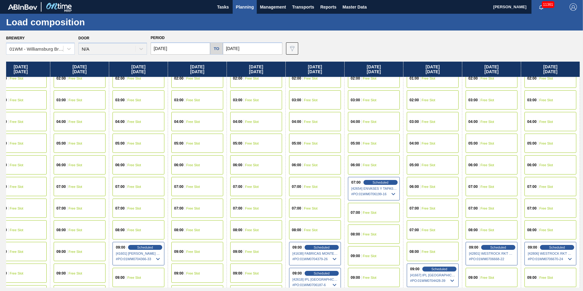
scroll to position [122, 780]
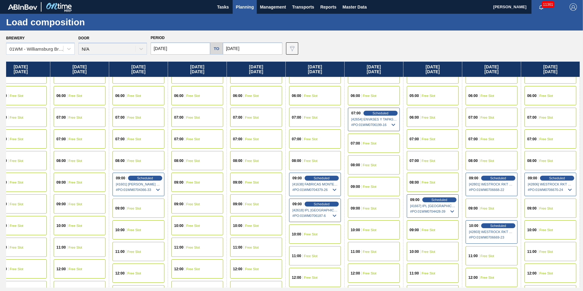
click at [542, 229] on span "Free Slot" at bounding box center [546, 230] width 14 height 4
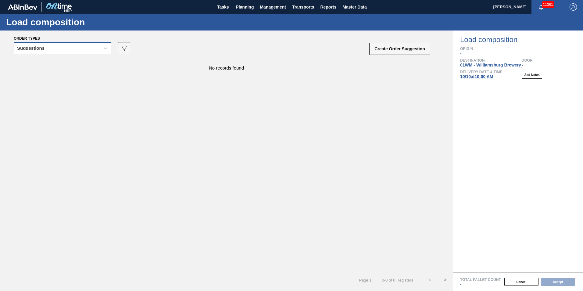
click at [77, 51] on div "Suggestions" at bounding box center [57, 48] width 86 height 9
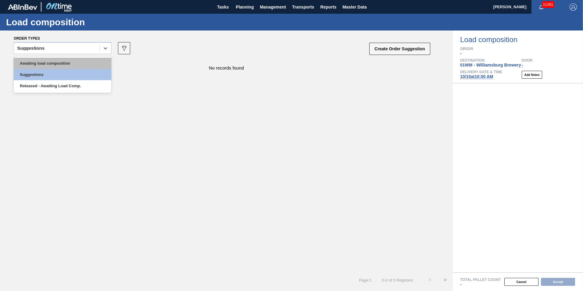
click at [57, 65] on div "Awaiting load composition" at bounding box center [63, 63] width 98 height 11
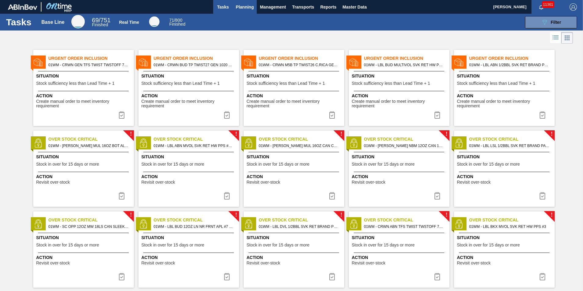
click at [238, 7] on span "Planning" at bounding box center [245, 6] width 18 height 7
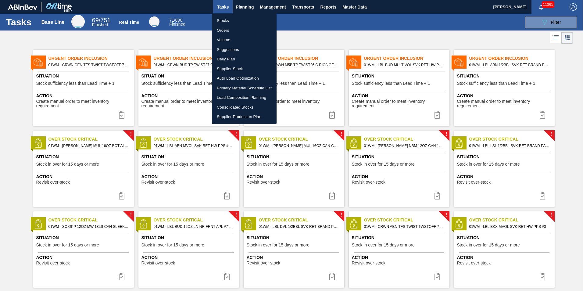
click at [233, 98] on li "Load Composition Planning" at bounding box center [244, 98] width 65 height 10
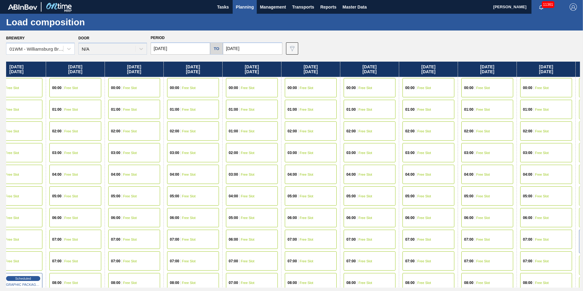
drag, startPoint x: 549, startPoint y: 68, endPoint x: -38, endPoint y: 67, distance: 586.7
click at [0, 0] on html "Tasks Planning Management Transports Reports Master Data Vincent Geritano 11361…" at bounding box center [291, 0] width 583 height 0
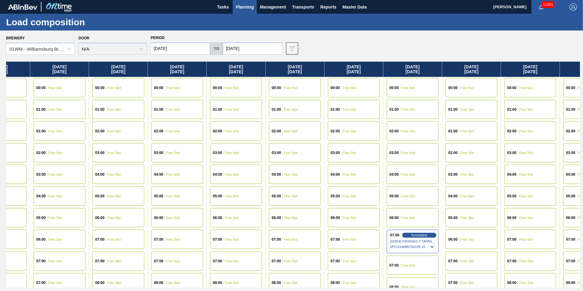
drag, startPoint x: 556, startPoint y: 71, endPoint x: 309, endPoint y: 63, distance: 247.1
click at [309, 63] on div "[DATE] 00:00 Free Slot 01:00 Free Slot 02:00 Free Slot 03:00 Free Slot 04:00 Fr…" at bounding box center [293, 175] width 574 height 226
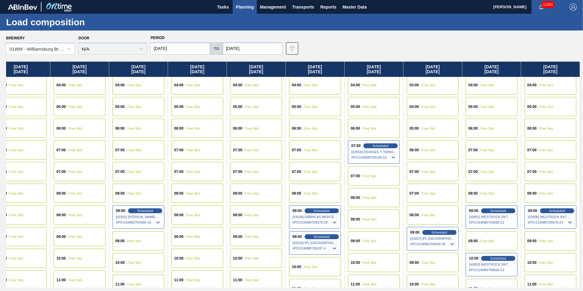
scroll to position [91, 780]
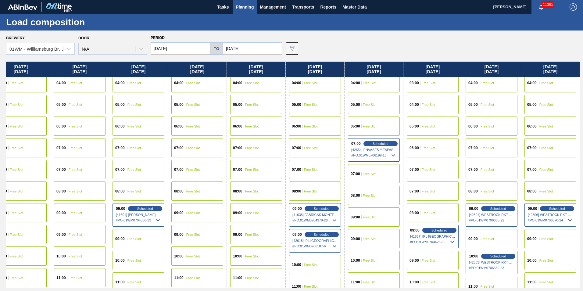
click at [546, 261] on span "Free Slot" at bounding box center [546, 261] width 14 height 4
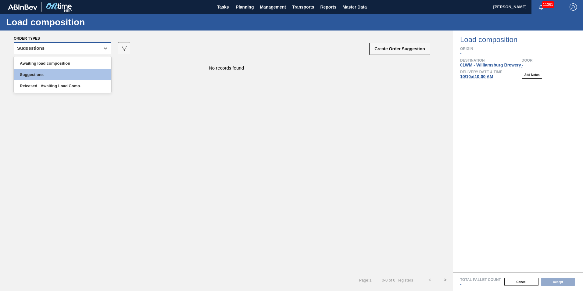
click at [77, 50] on div "Suggestions" at bounding box center [57, 48] width 86 height 9
click at [523, 277] on div "Total Pallet Count - Cancel Accept" at bounding box center [518, 281] width 130 height 19
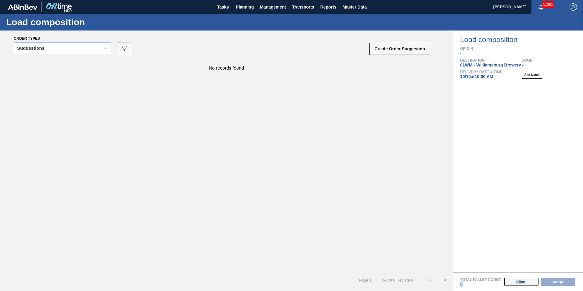
drag, startPoint x: 523, startPoint y: 277, endPoint x: 524, endPoint y: 281, distance: 3.6
click at [524, 281] on button "Cancel" at bounding box center [521, 282] width 34 height 8
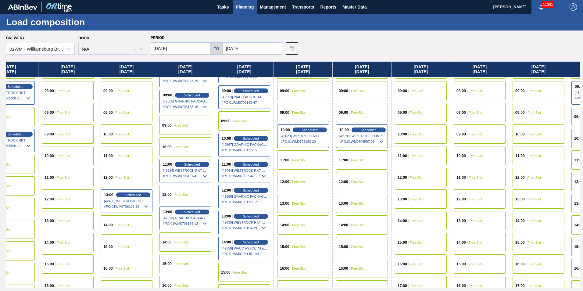
scroll to position [213, 660]
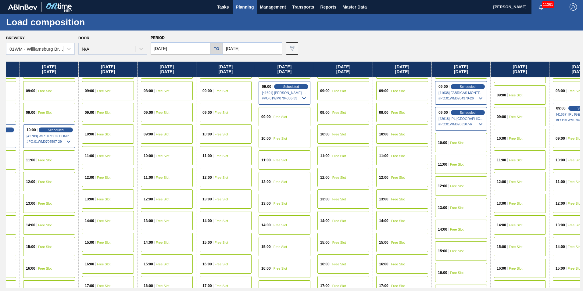
drag, startPoint x: 554, startPoint y: 72, endPoint x: -113, endPoint y: 112, distance: 668.6
click at [0, 0] on html "Tasks Planning Management Transports Reports Master Data Vincent Geritano 11361…" at bounding box center [291, 0] width 583 height 0
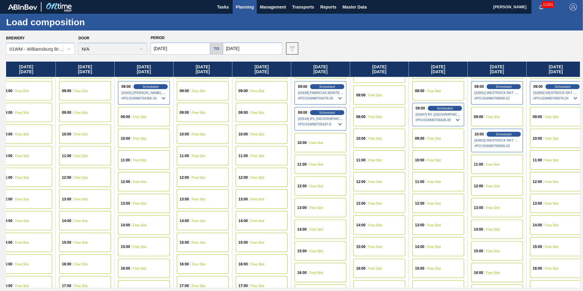
drag, startPoint x: 440, startPoint y: 71, endPoint x: 228, endPoint y: 67, distance: 211.3
click at [234, 68] on div "[DATE] 00:00 Free Slot 01:00 Free Slot 02:00 Free Slot 03:00 Free Slot 04:00 Fr…" at bounding box center [293, 175] width 574 height 226
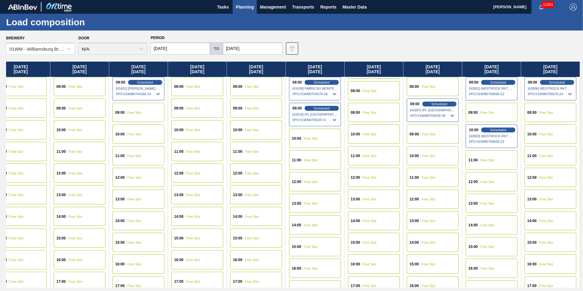
scroll to position [213, 780]
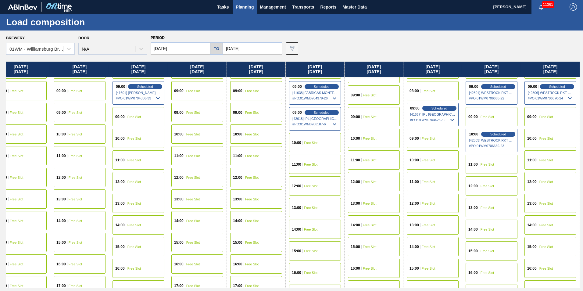
click at [551, 200] on div "13:00 Free Slot" at bounding box center [550, 203] width 52 height 19
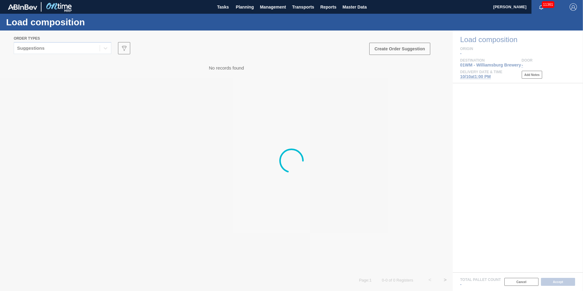
click at [61, 49] on div at bounding box center [291, 160] width 583 height 260
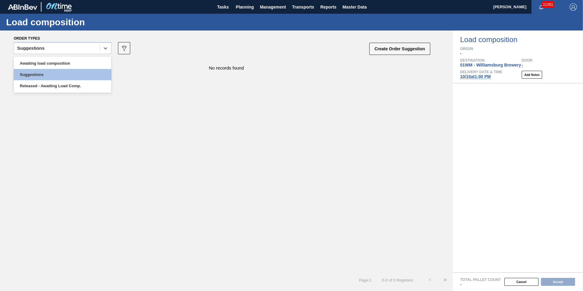
click at [61, 49] on div "Suggestions" at bounding box center [57, 48] width 86 height 9
click at [60, 59] on div "Awaiting load composition" at bounding box center [63, 63] width 98 height 11
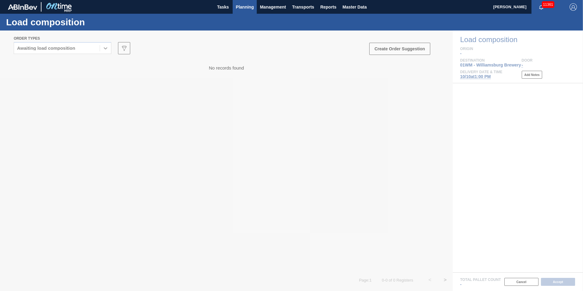
click at [243, 4] on span "Planning" at bounding box center [245, 6] width 18 height 7
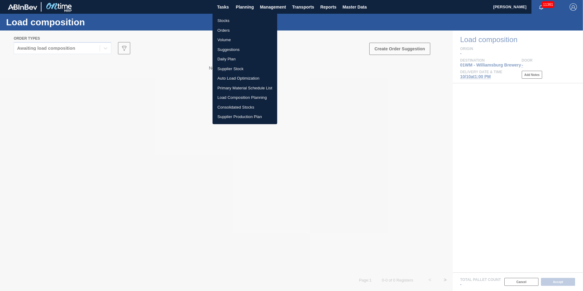
click at [238, 51] on li "Suggestions" at bounding box center [245, 50] width 65 height 10
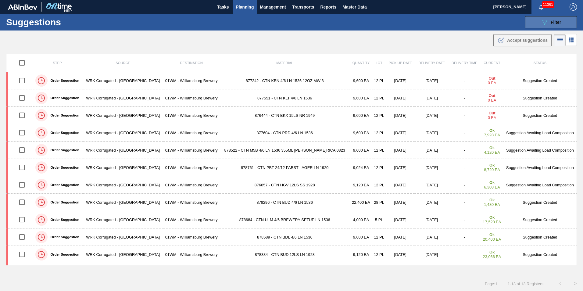
click at [549, 25] on div "089F7B8B-B2A5-4AFE-B5C0-19BA573D28AC Filter" at bounding box center [551, 22] width 20 height 7
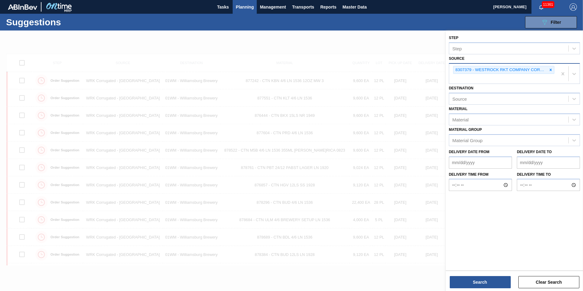
click at [548, 73] on div at bounding box center [550, 70] width 7 height 8
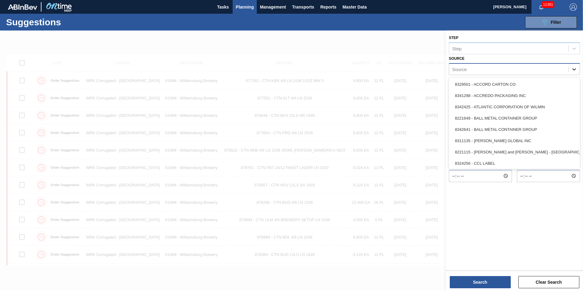
click at [575, 66] on icon at bounding box center [574, 69] width 6 height 6
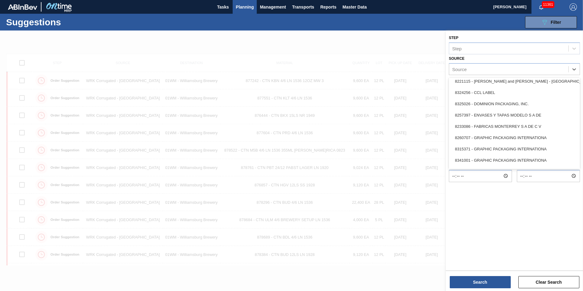
scroll to position [61, 0]
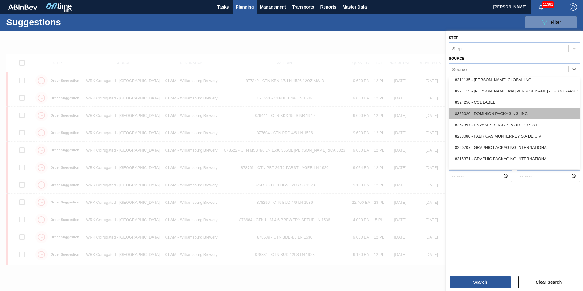
click at [494, 114] on div "8325026 - DOMINION PACKAGING, INC." at bounding box center [514, 113] width 131 height 11
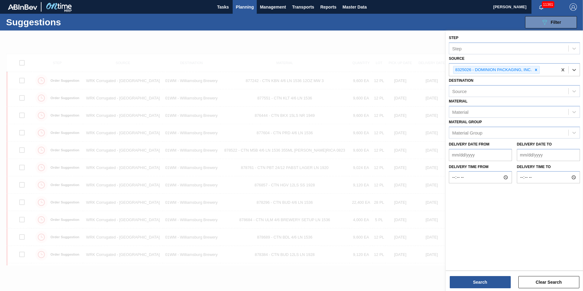
click at [479, 288] on div "Step Step Source option 8325026 - DOMINION PACKAGING, INC., selected. Select is…" at bounding box center [514, 161] width 137 height 262
click at [479, 287] on button "Search" at bounding box center [480, 282] width 61 height 12
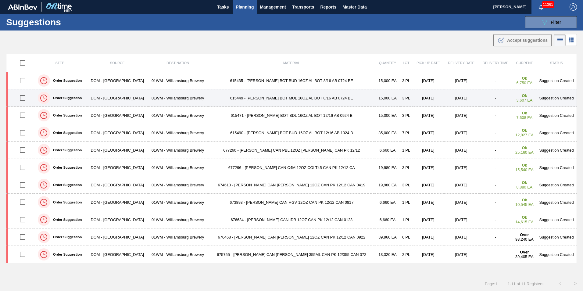
scroll to position [0, 0]
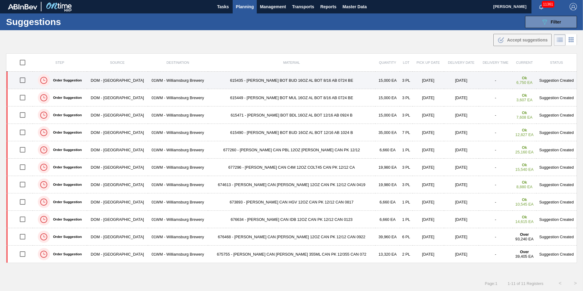
click at [24, 81] on input "checkbox" at bounding box center [22, 80] width 13 height 13
checkbox input "true"
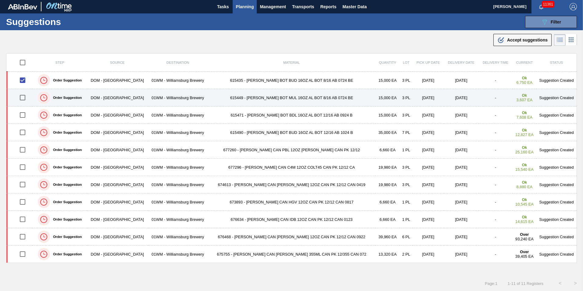
click at [25, 97] on input "checkbox" at bounding box center [22, 97] width 13 height 13
checkbox input "true"
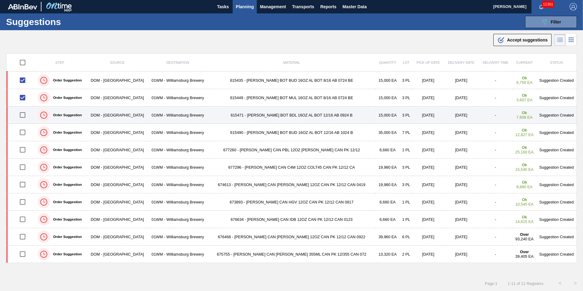
click at [24, 118] on input "checkbox" at bounding box center [22, 115] width 13 height 13
checkbox input "true"
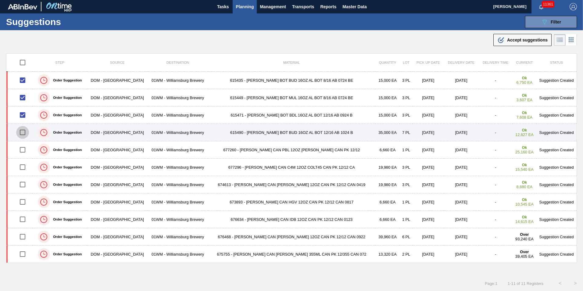
click at [25, 131] on input "checkbox" at bounding box center [22, 132] width 13 height 13
checkbox input "true"
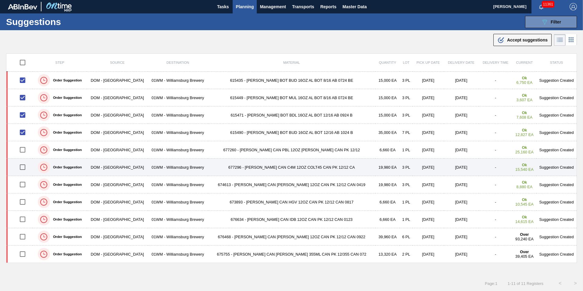
click at [23, 160] on td at bounding box center [19, 167] width 27 height 17
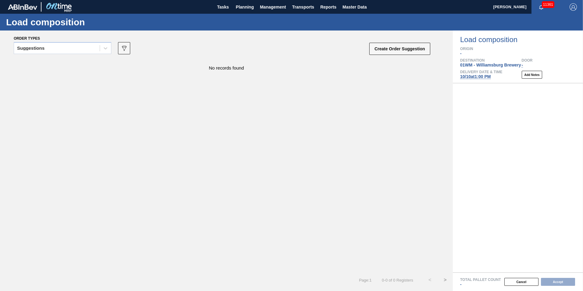
click at [33, 54] on div "Suggestions" at bounding box center [63, 50] width 98 height 16
click at [33, 49] on div "Suggestions" at bounding box center [30, 48] width 27 height 4
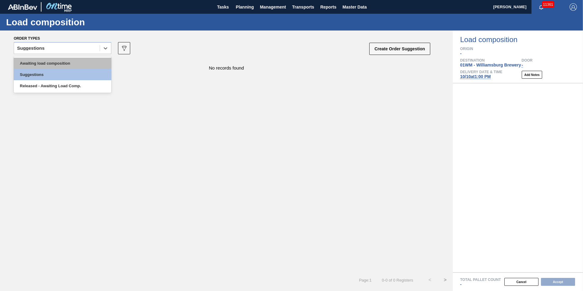
click at [35, 59] on div "Awaiting load composition" at bounding box center [63, 63] width 98 height 11
